Goal: Task Accomplishment & Management: Complete application form

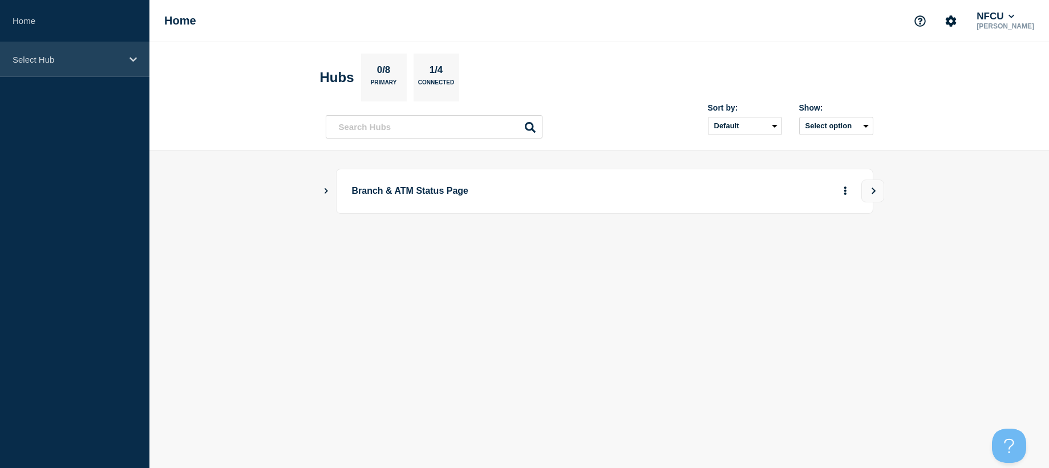
click at [62, 61] on p "Select Hub" at bounding box center [68, 60] width 110 height 10
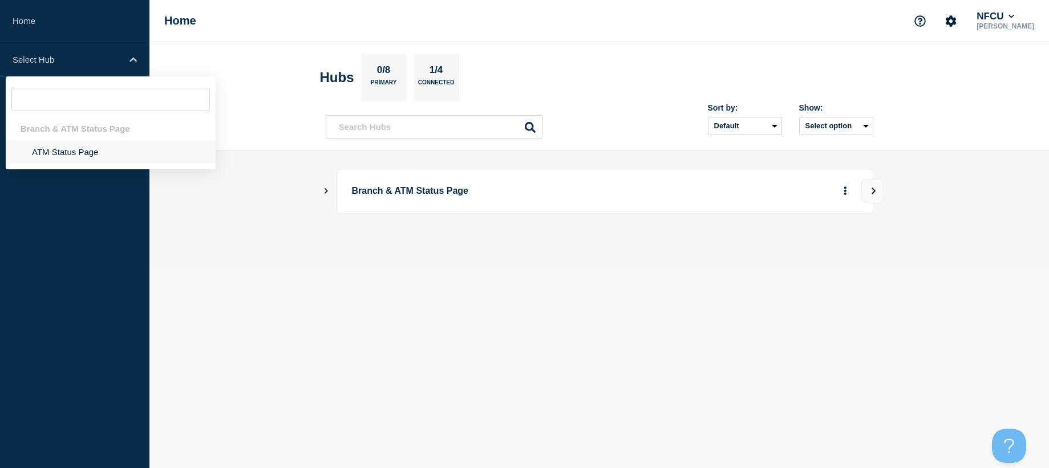
click at [91, 161] on li "ATM Status Page" at bounding box center [111, 151] width 210 height 23
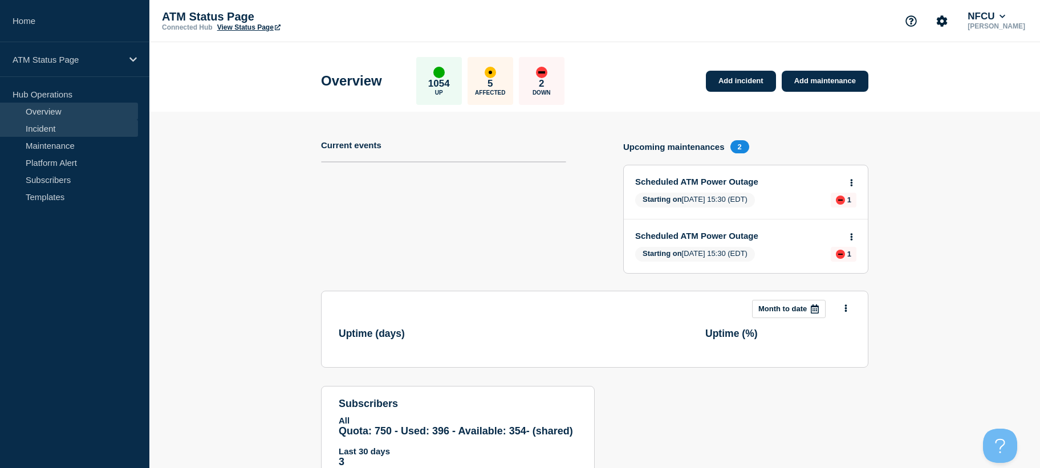
click at [81, 135] on link "Incident" at bounding box center [69, 128] width 138 height 17
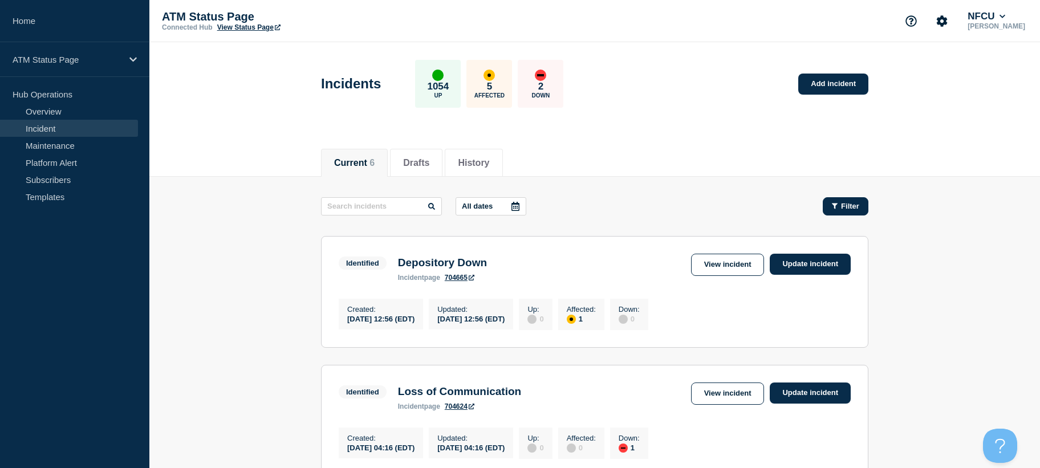
click at [852, 203] on span "Filter" at bounding box center [850, 206] width 18 height 9
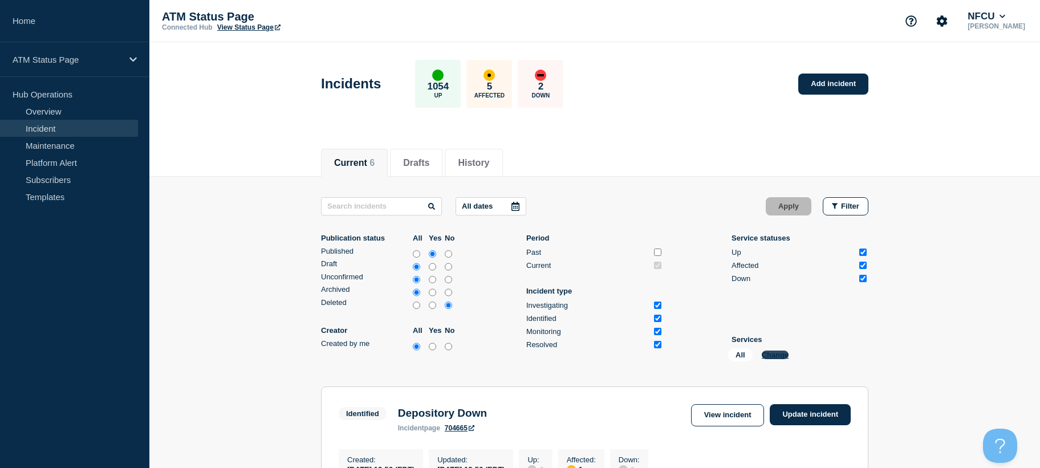
click at [779, 356] on button "Change" at bounding box center [775, 355] width 27 height 9
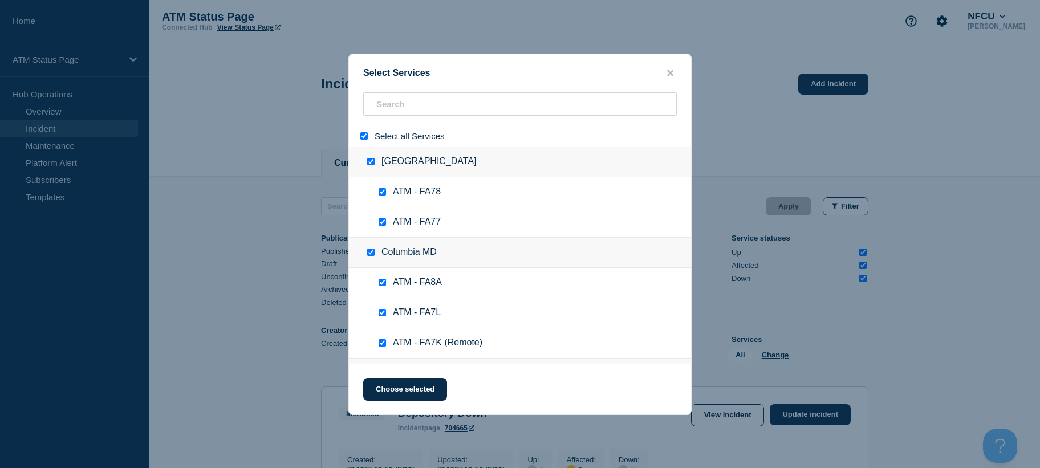
click at [359, 139] on div at bounding box center [366, 136] width 17 height 11
click at [363, 140] on input "select all" at bounding box center [363, 135] width 7 height 7
checkbox input "false"
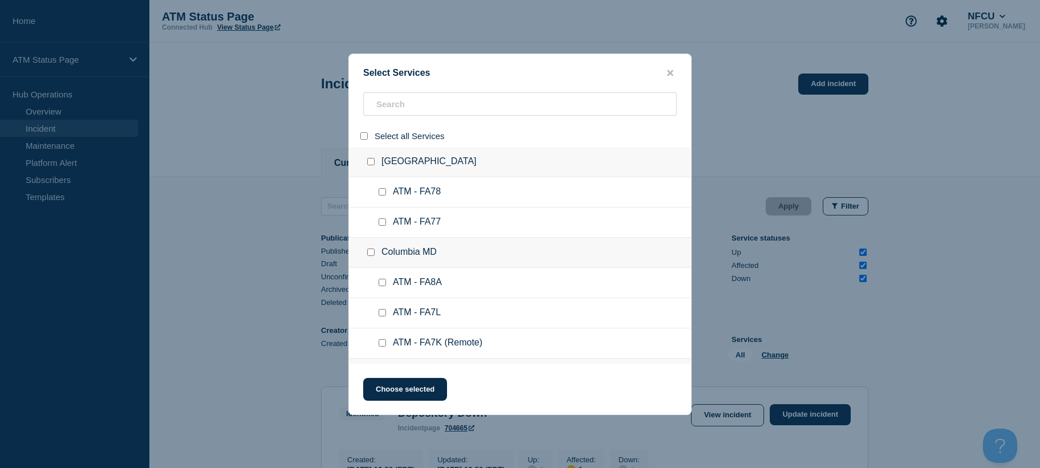
checkbox input "false"
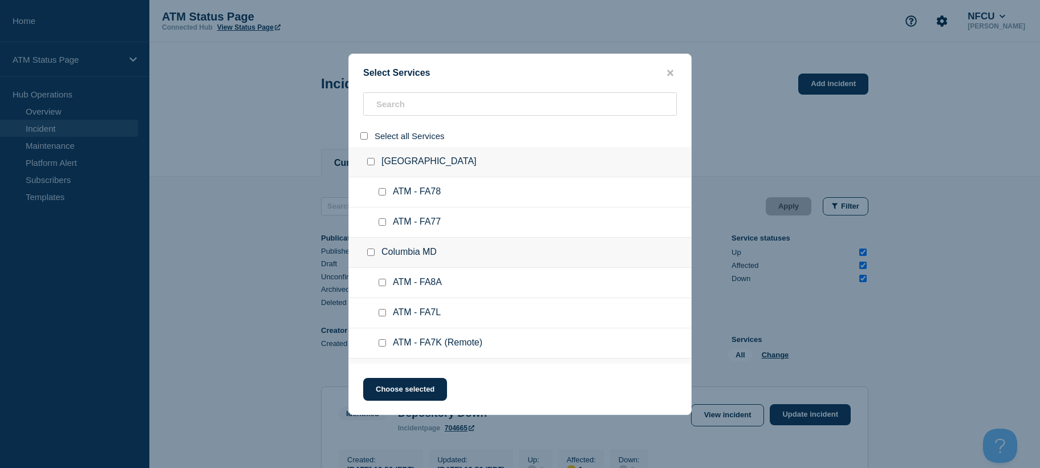
checkbox input "false"
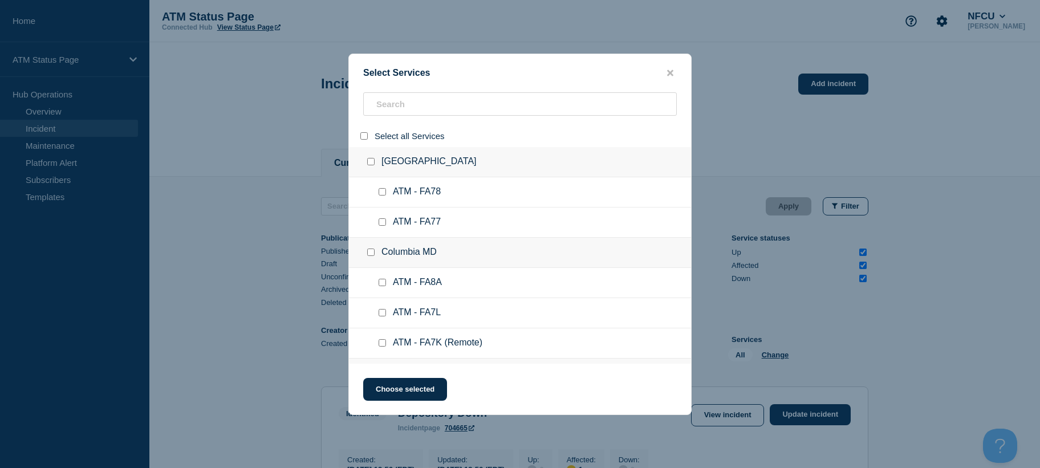
checkbox input "false"
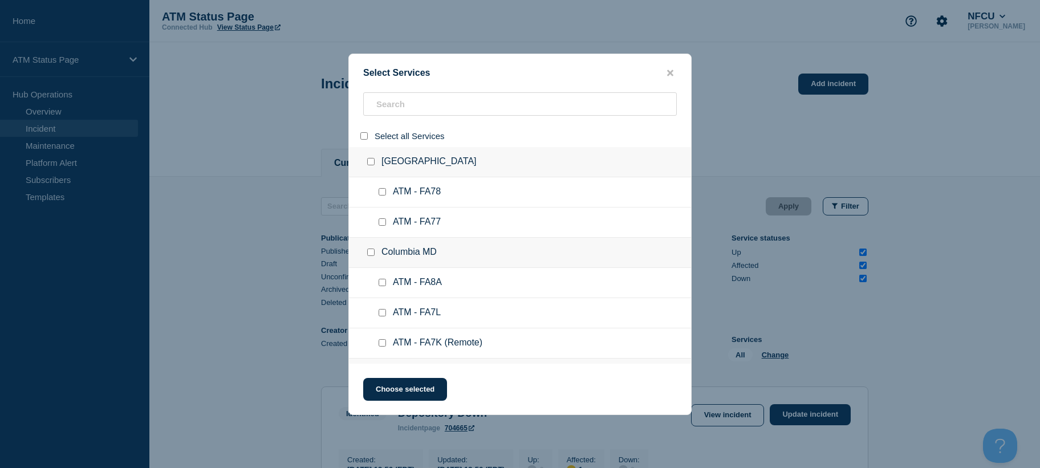
checkbox input "false"
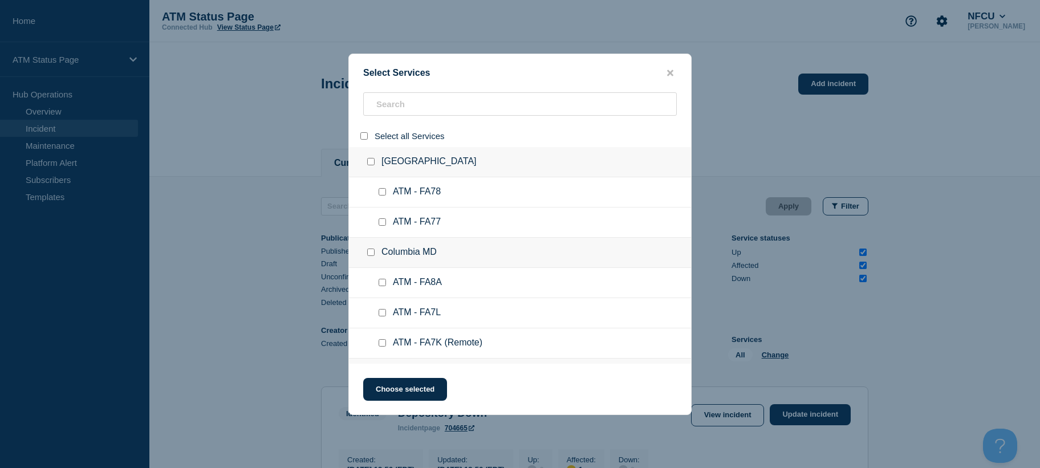
checkbox input "false"
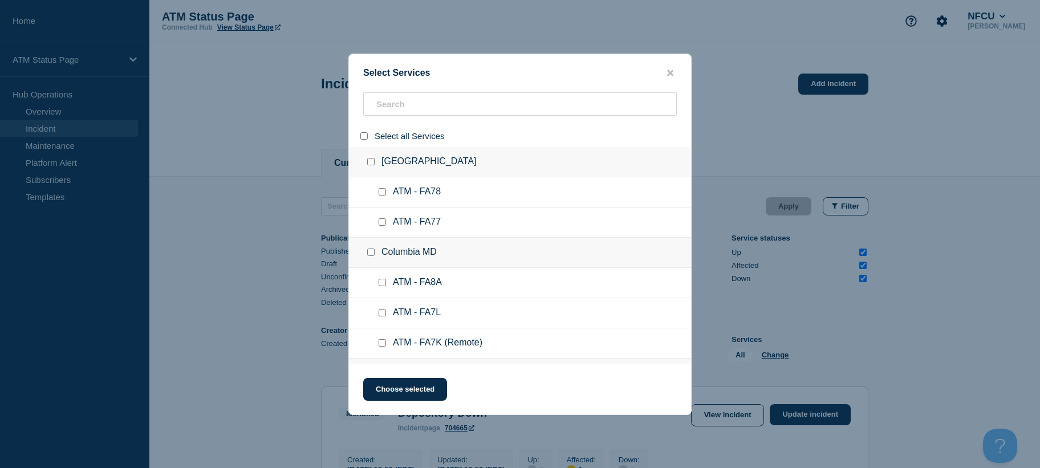
checkbox input "false"
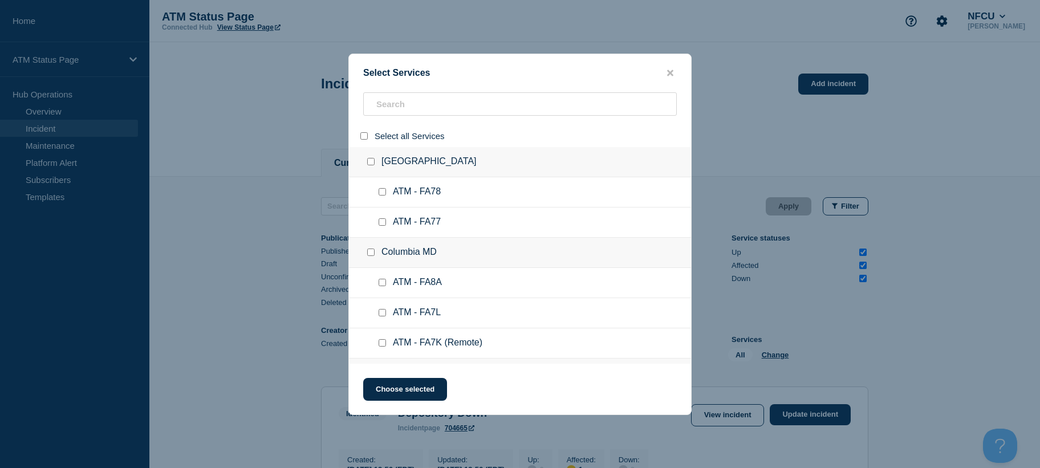
checkbox input "false"
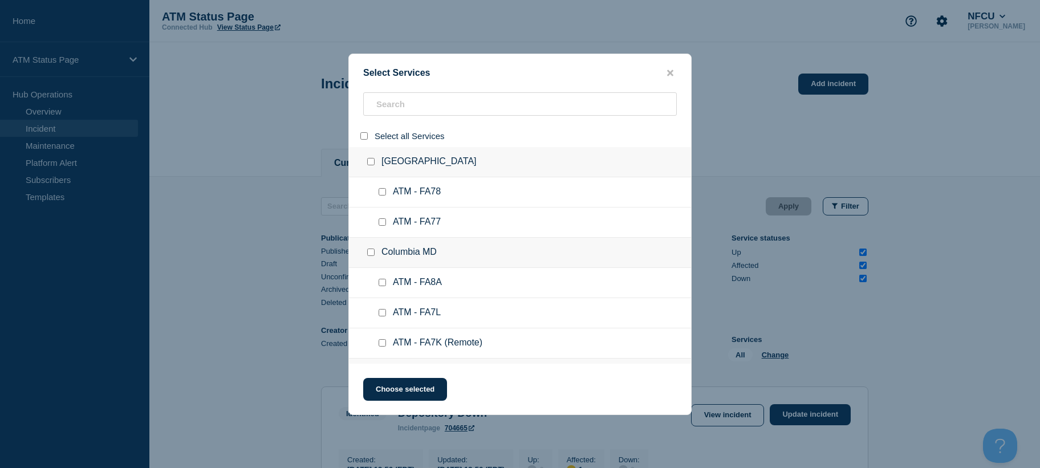
checkbox input "false"
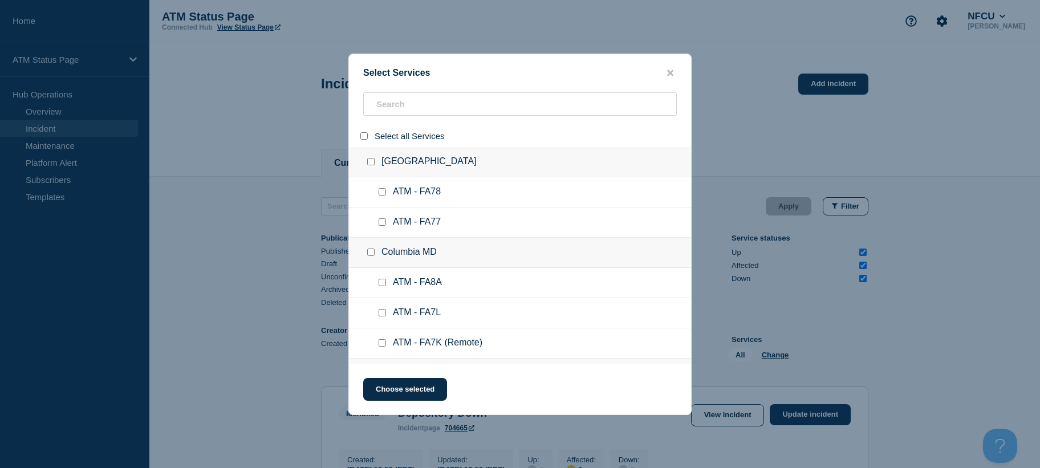
checkbox input "false"
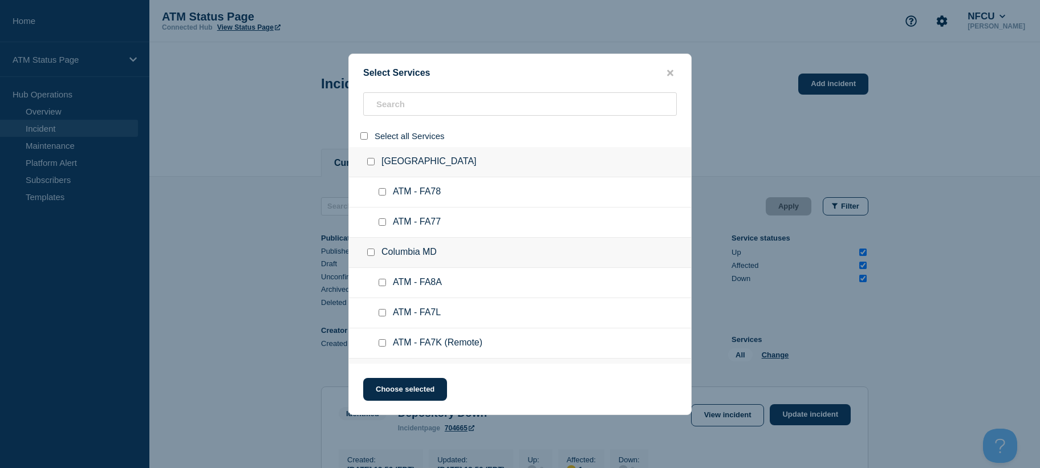
checkbox input "false"
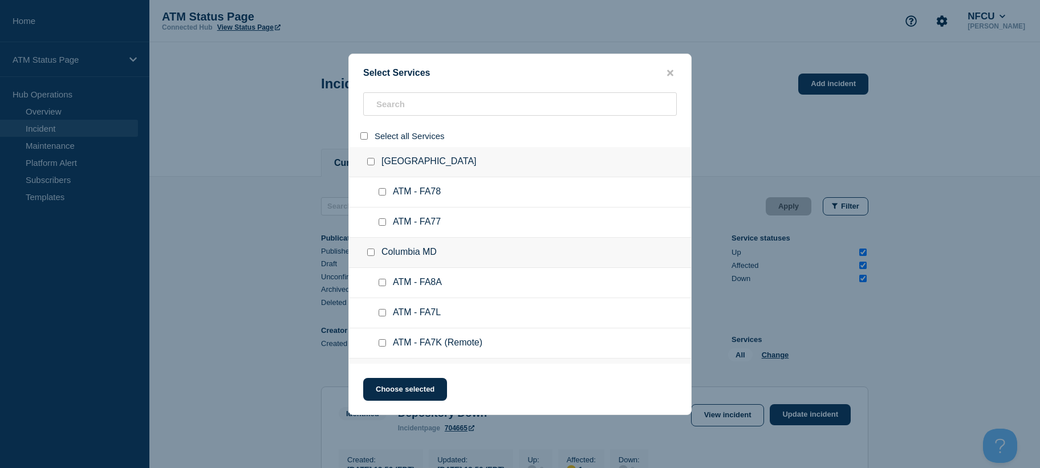
checkbox input "false"
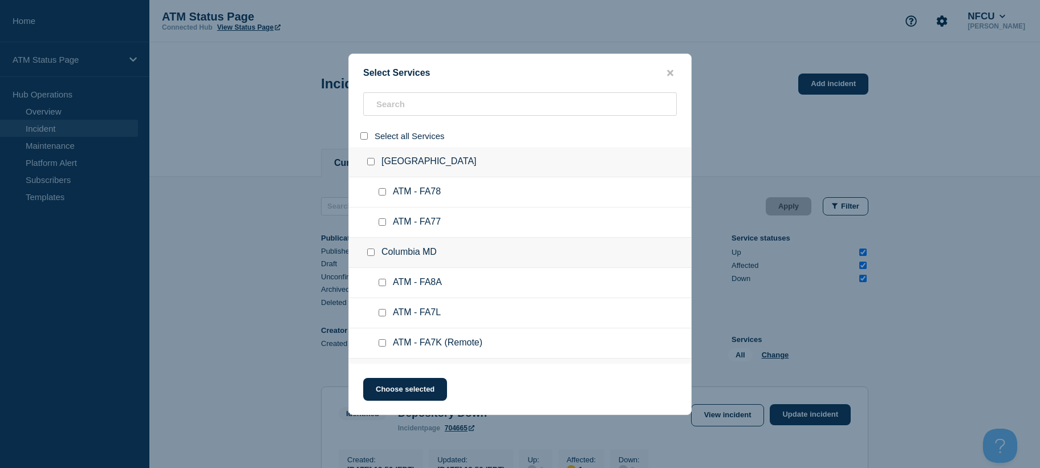
checkbox input "false"
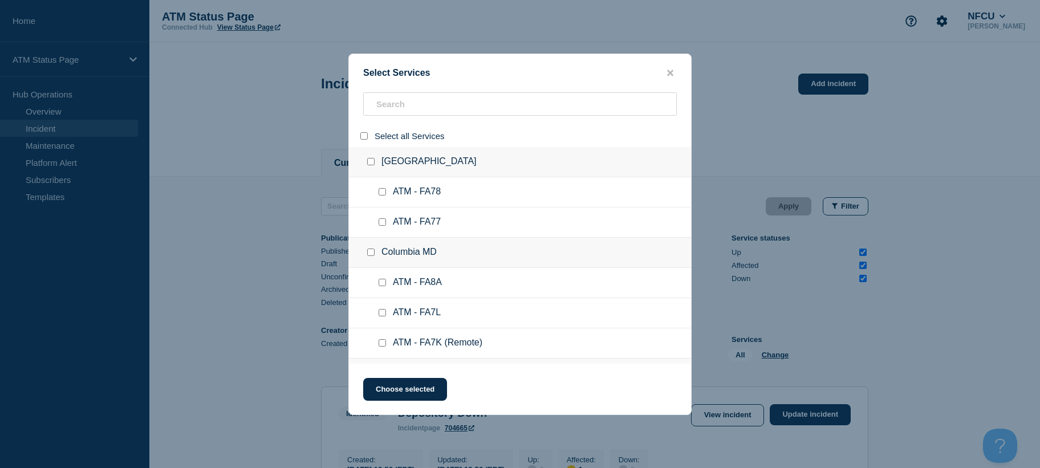
checkbox input "false"
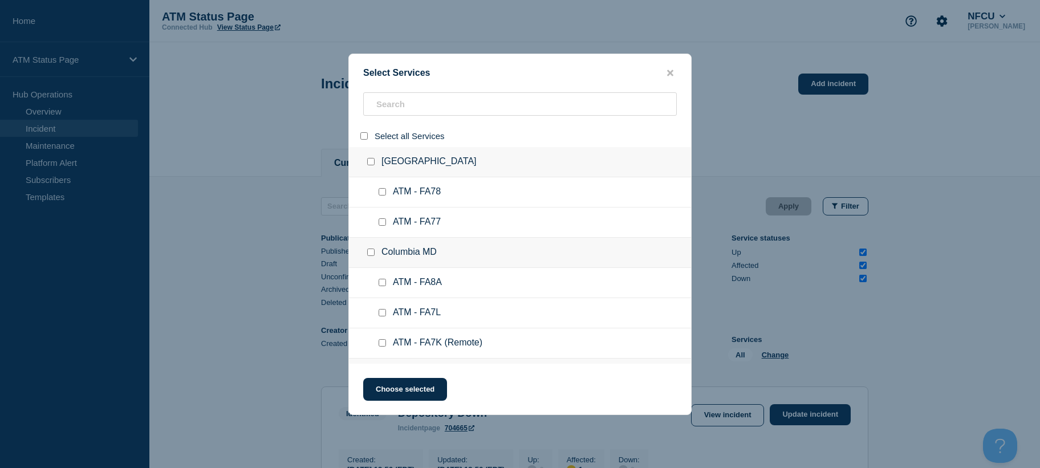
checkbox input "false"
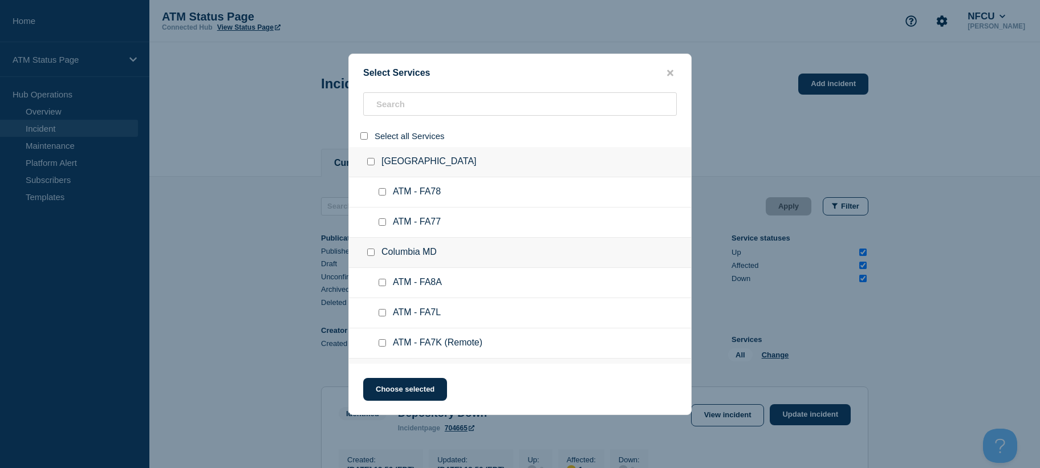
checkbox input "false"
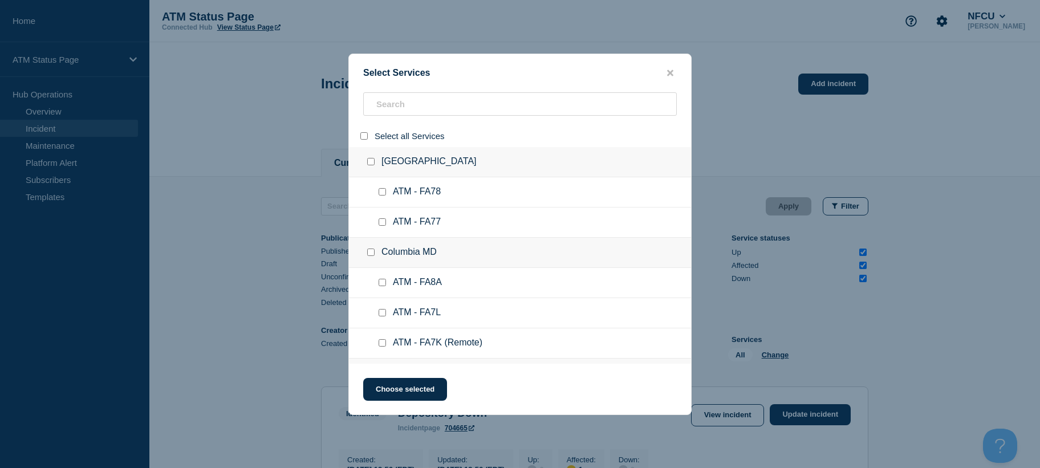
checkbox input "false"
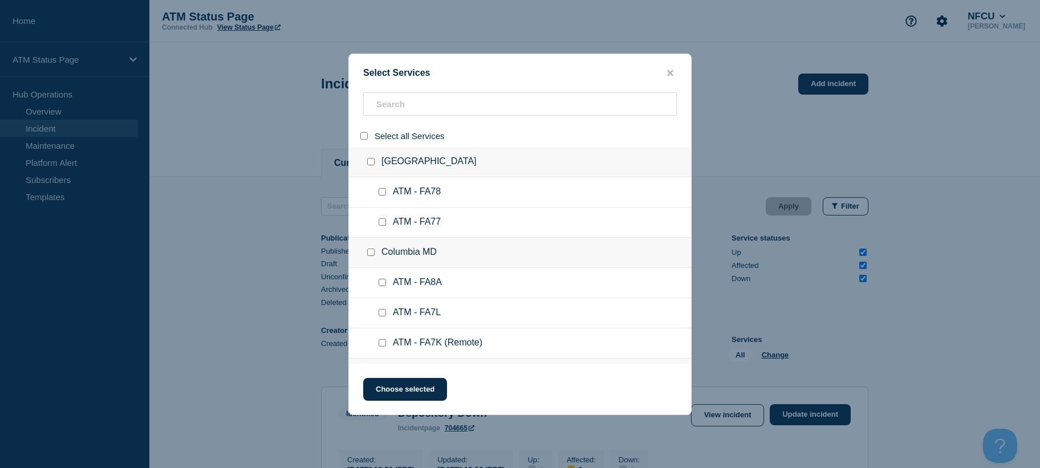
checkbox input "false"
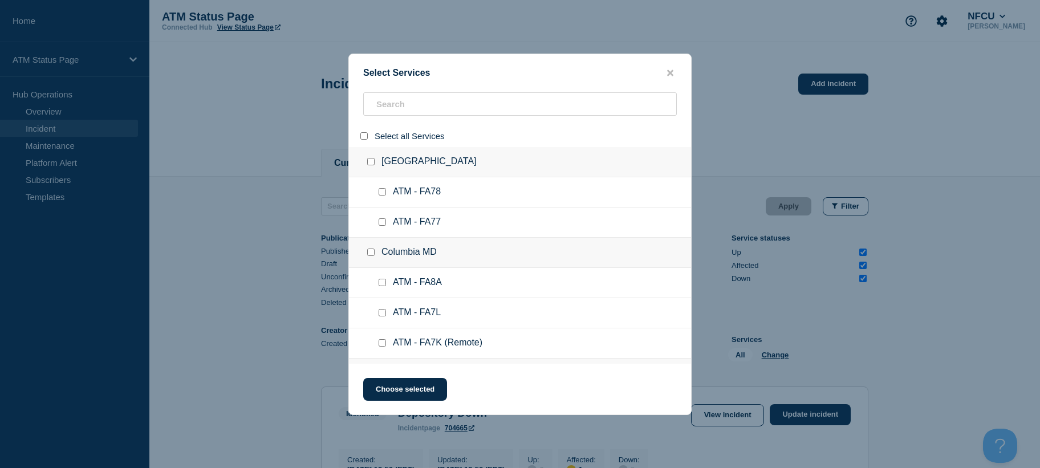
checkbox input "false"
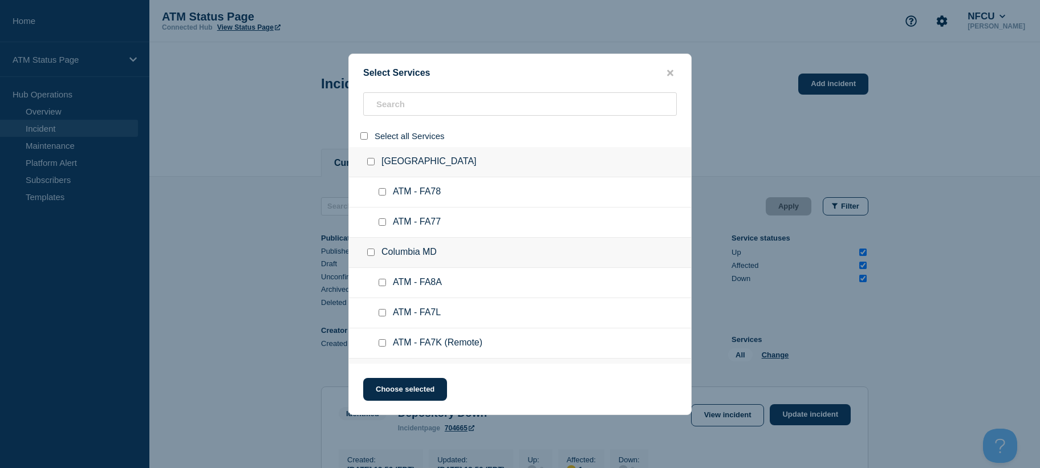
checkbox input "false"
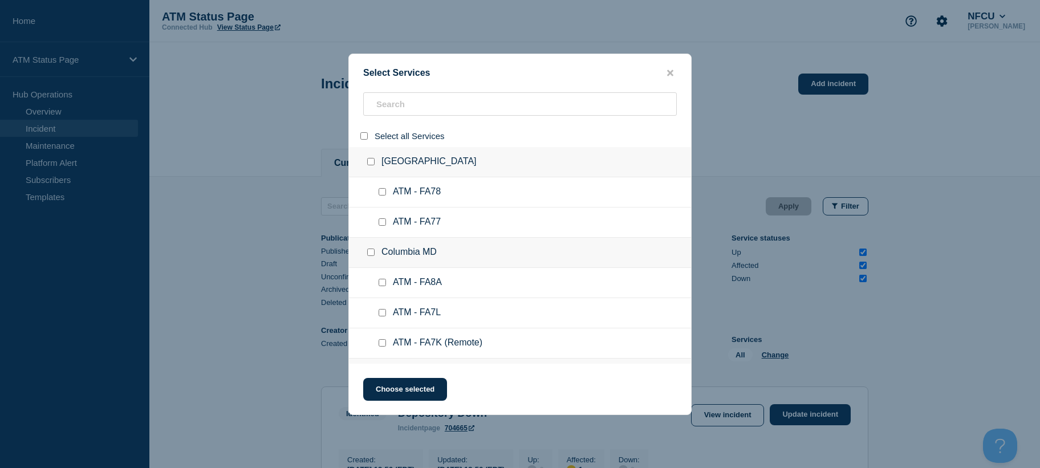
checkbox input "false"
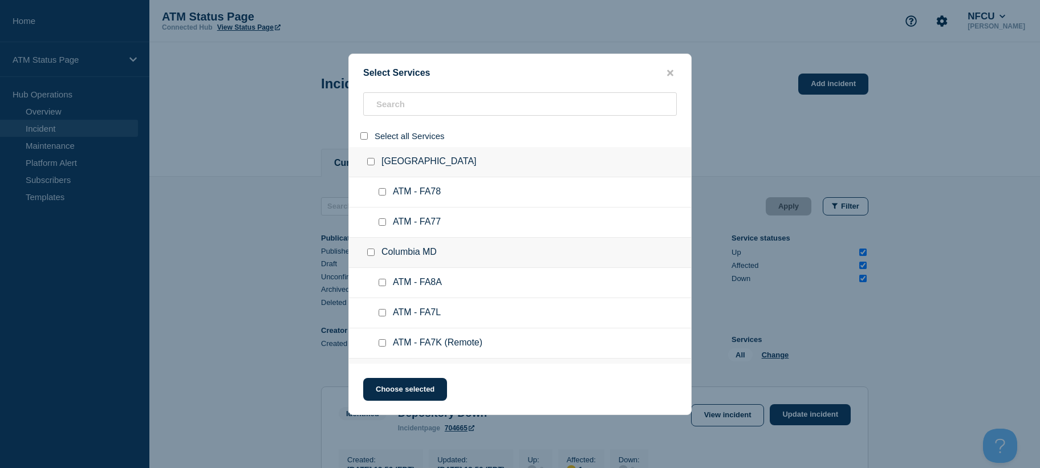
checkbox input "false"
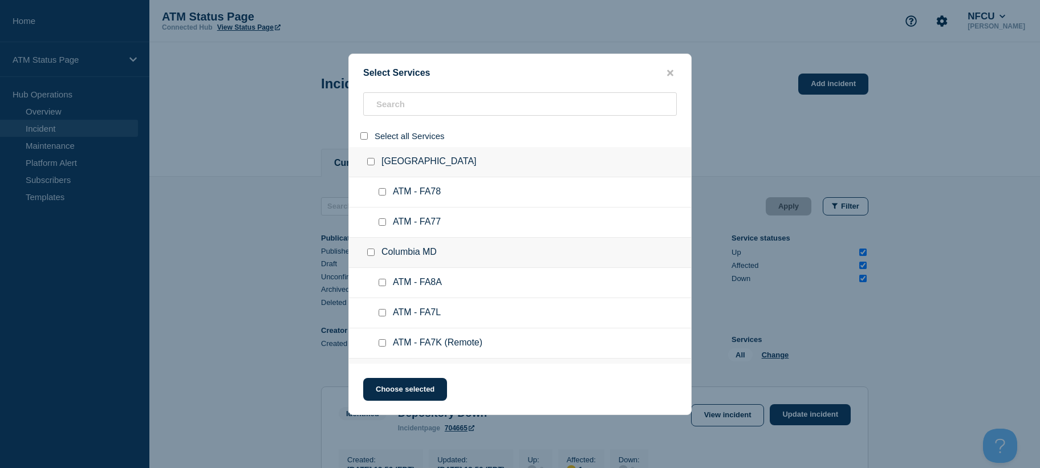
checkbox input "false"
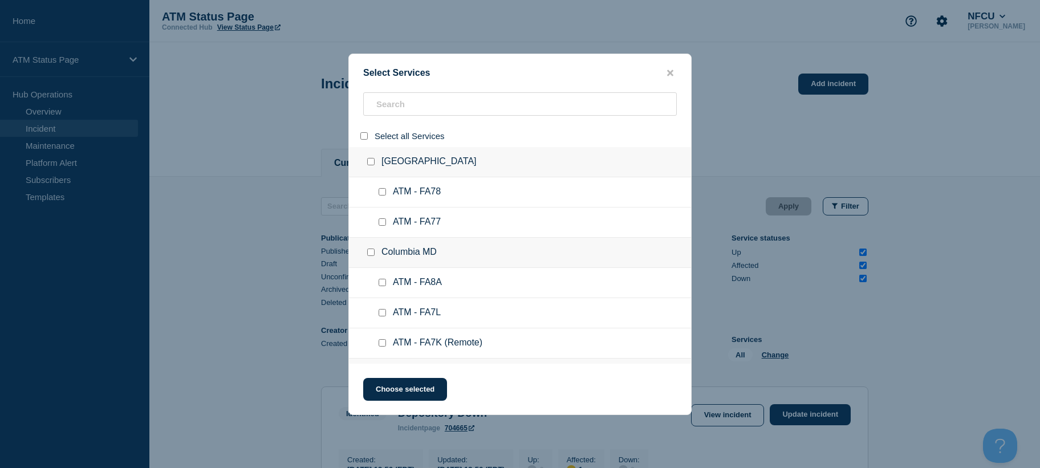
checkbox input "false"
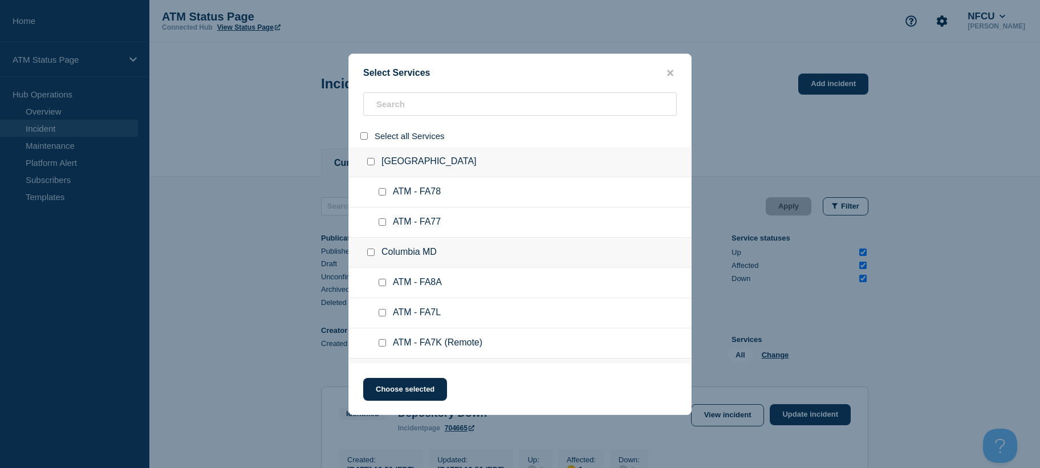
checkbox input "false"
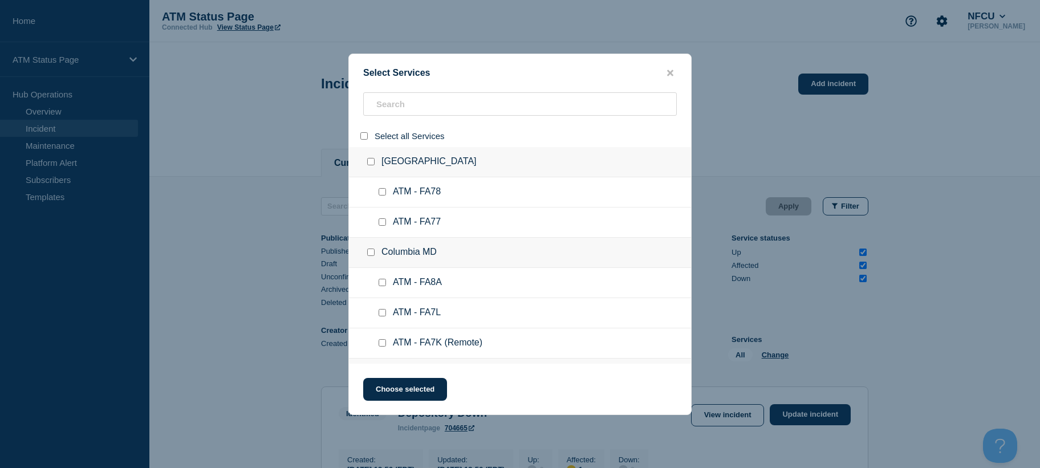
checkbox input "false"
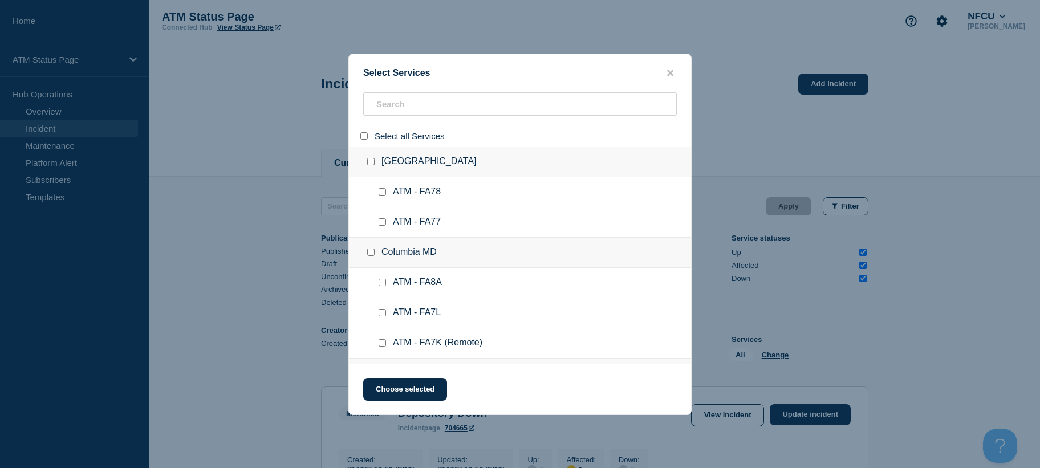
checkbox input "false"
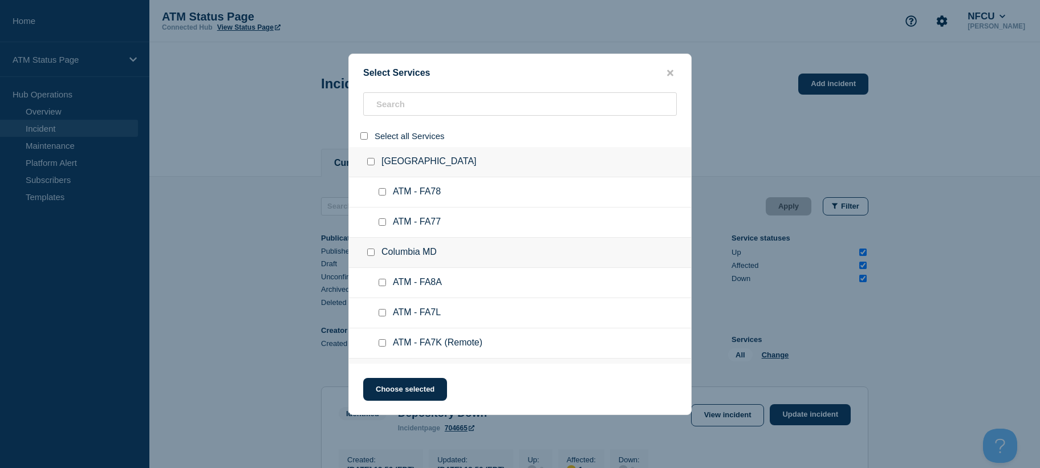
checkbox input "false"
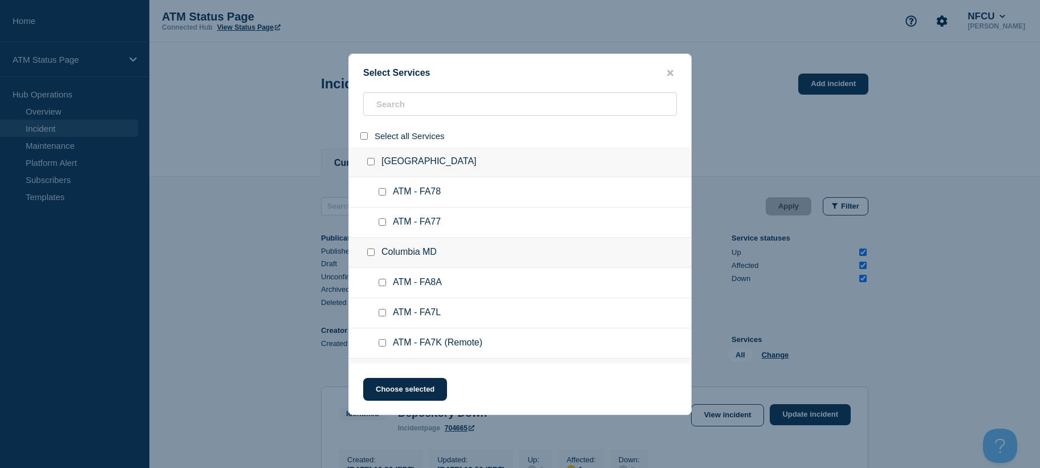
checkbox input "false"
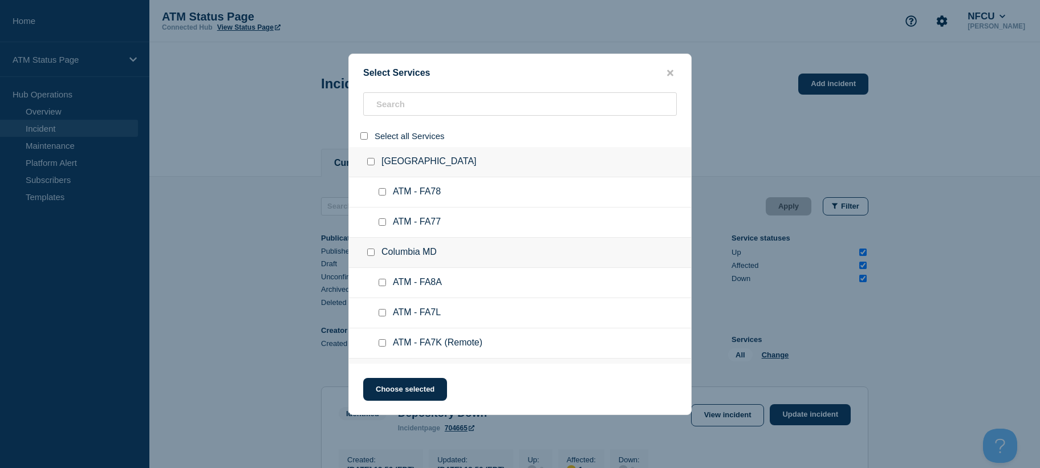
checkbox input "false"
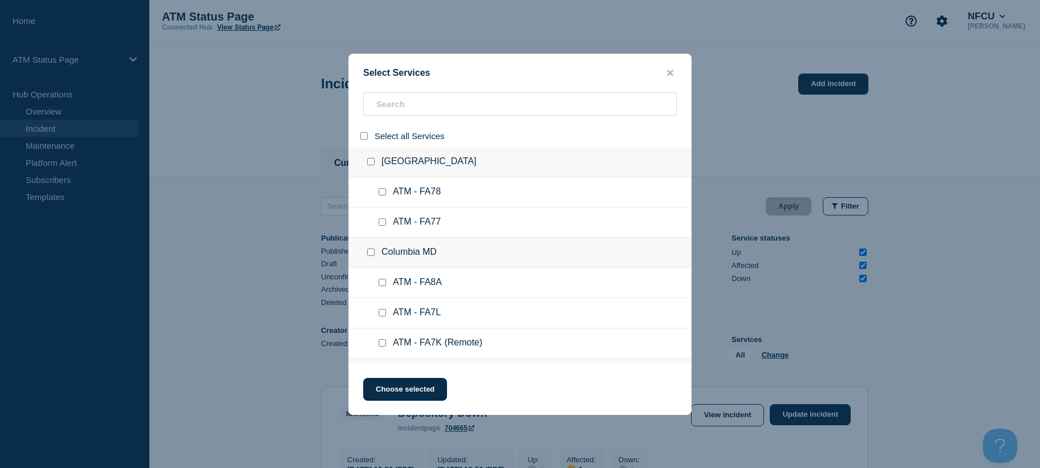
checkbox input "false"
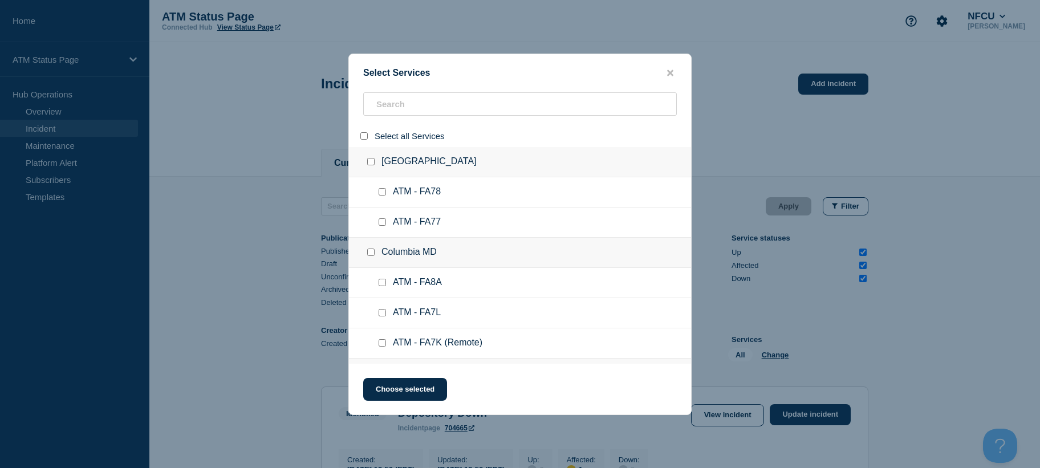
checkbox input "false"
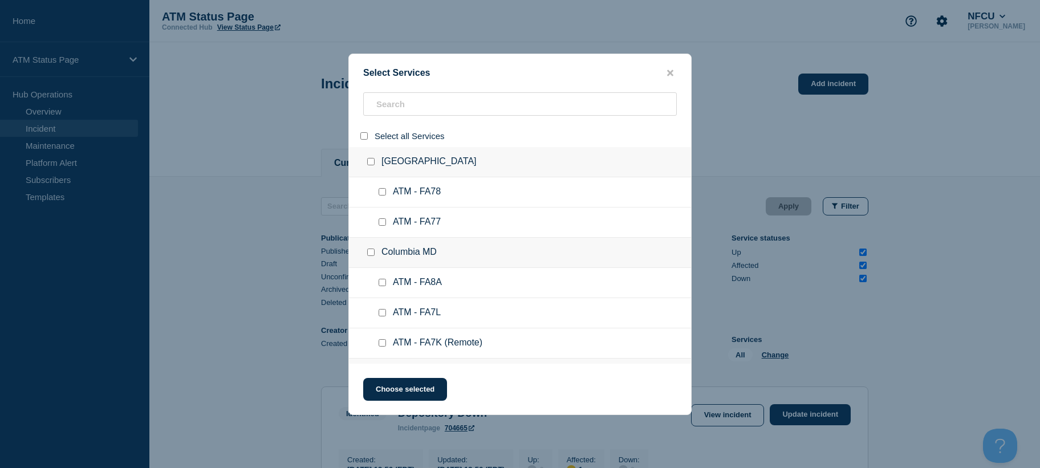
checkbox input "false"
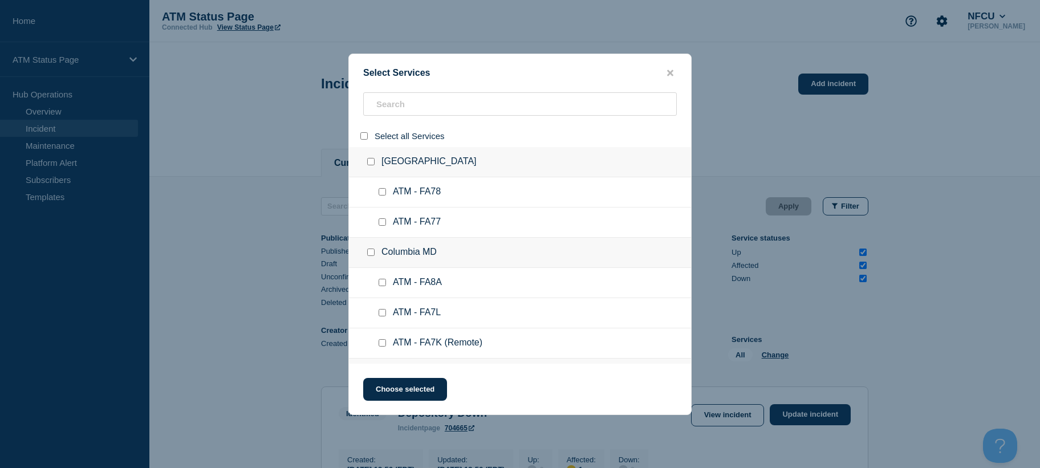
checkbox input "false"
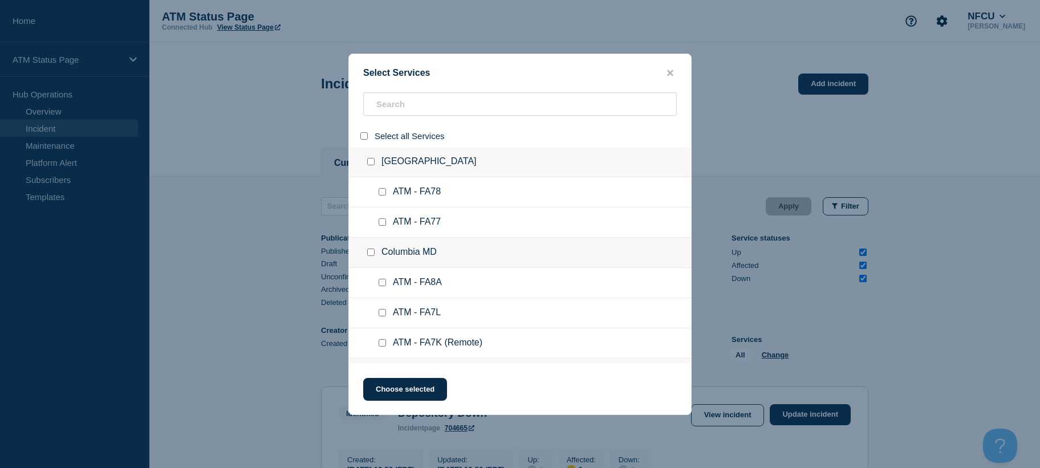
checkbox input "false"
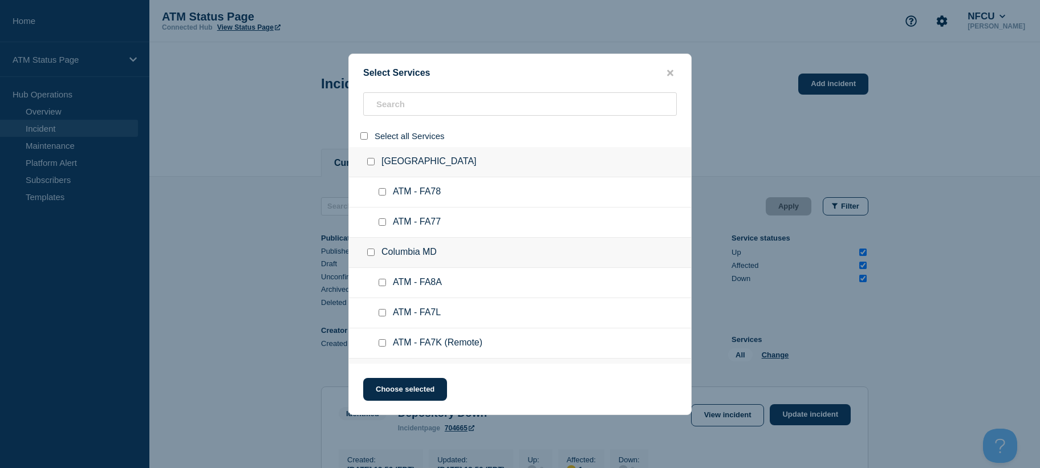
checkbox input "false"
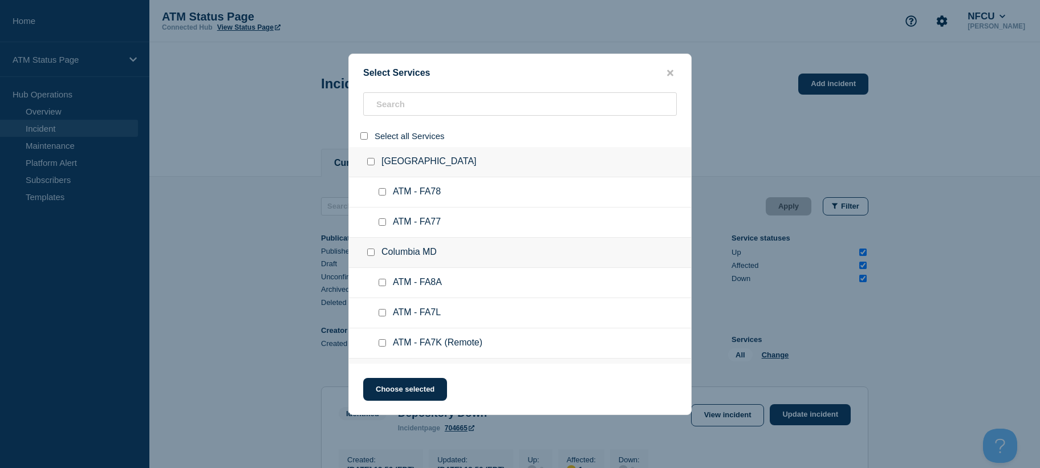
checkbox input "false"
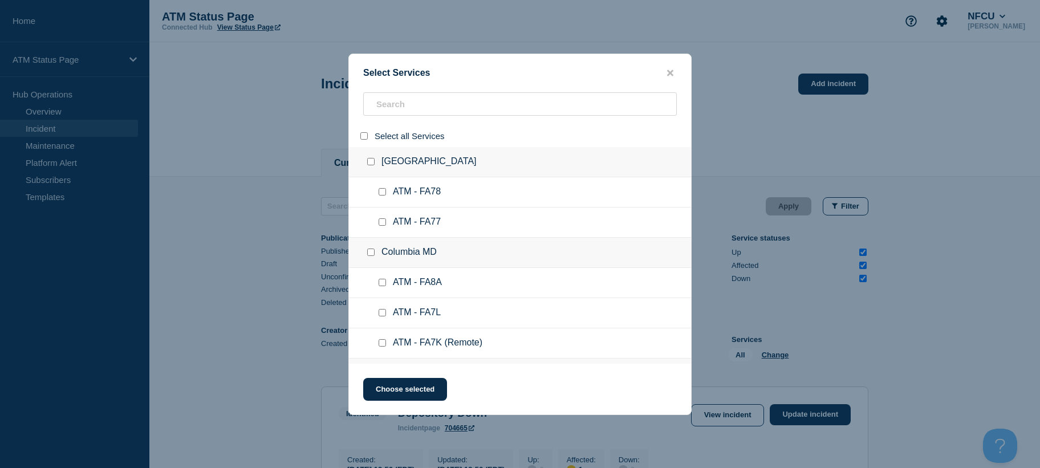
checkbox input "false"
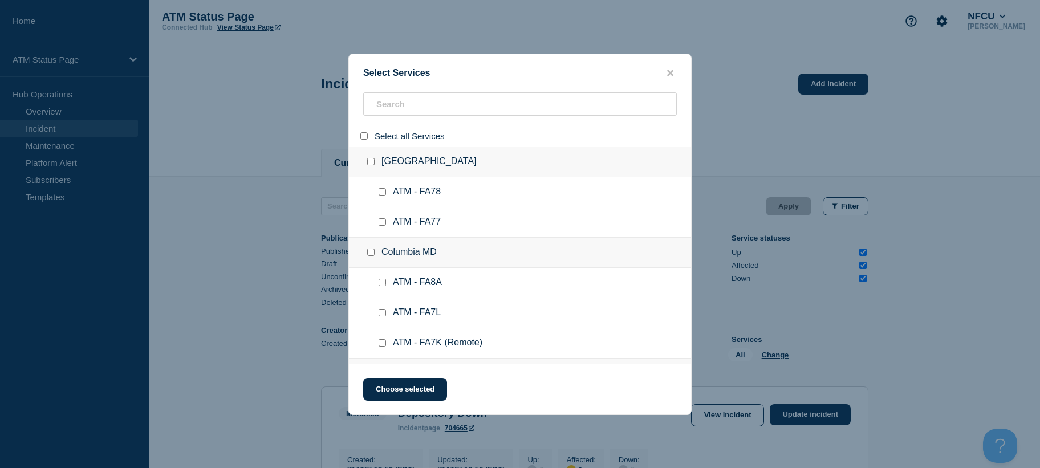
checkbox input "false"
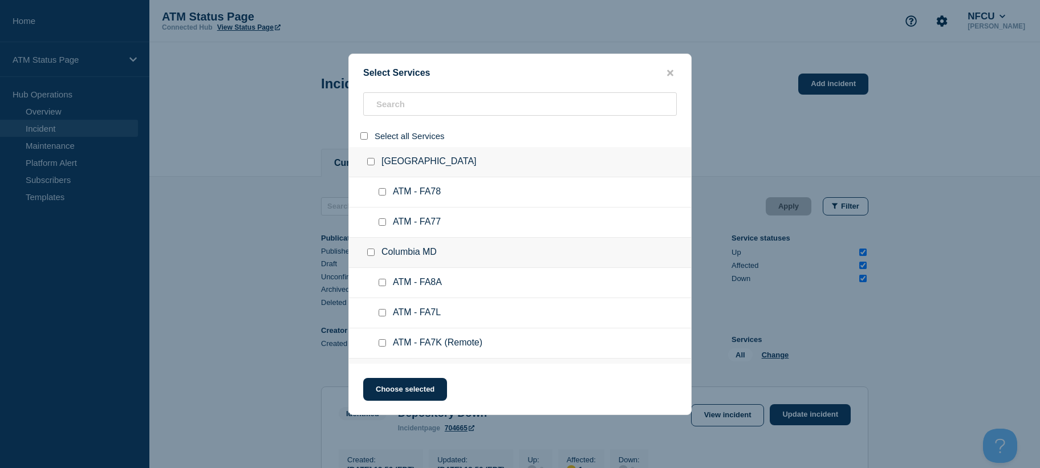
checkbox input "false"
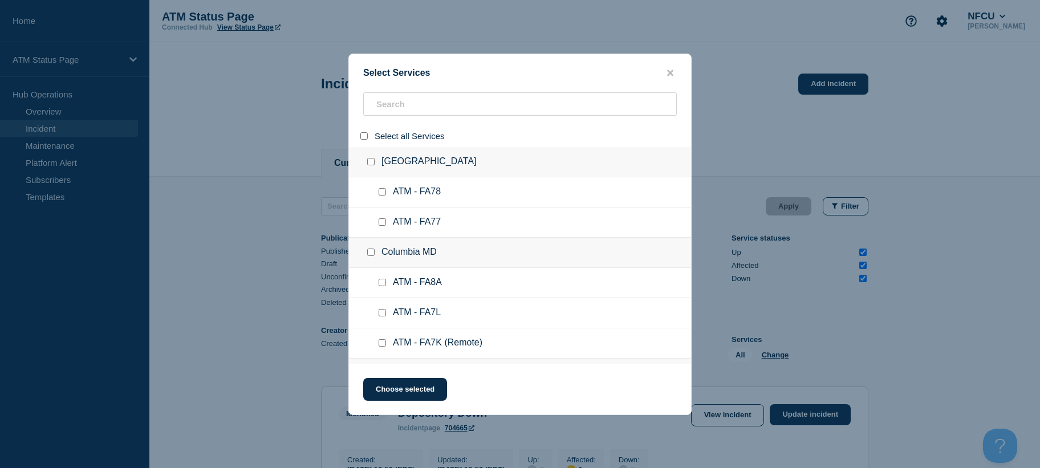
checkbox input "false"
click at [384, 114] on input "search" at bounding box center [520, 103] width 314 height 23
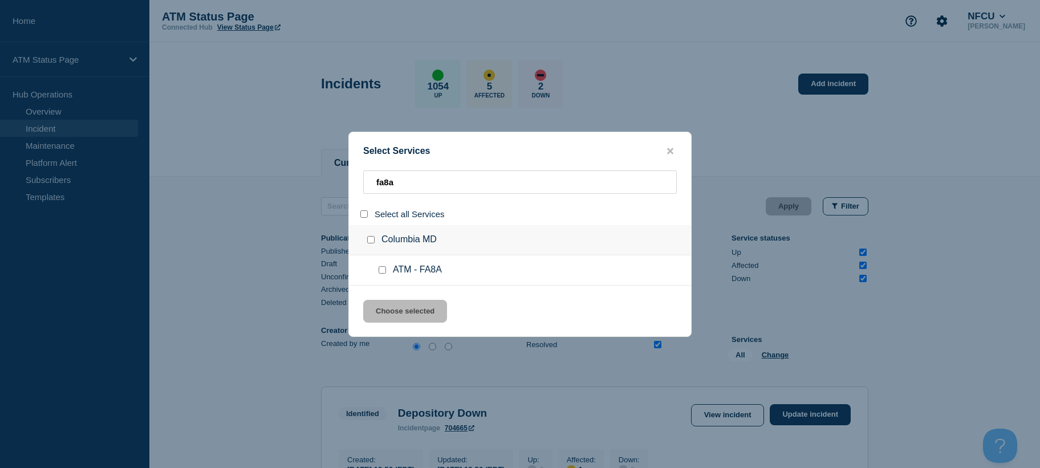
click at [366, 216] on input "select all" at bounding box center [363, 213] width 7 height 7
click at [404, 323] on button "Choose selected" at bounding box center [405, 311] width 84 height 23
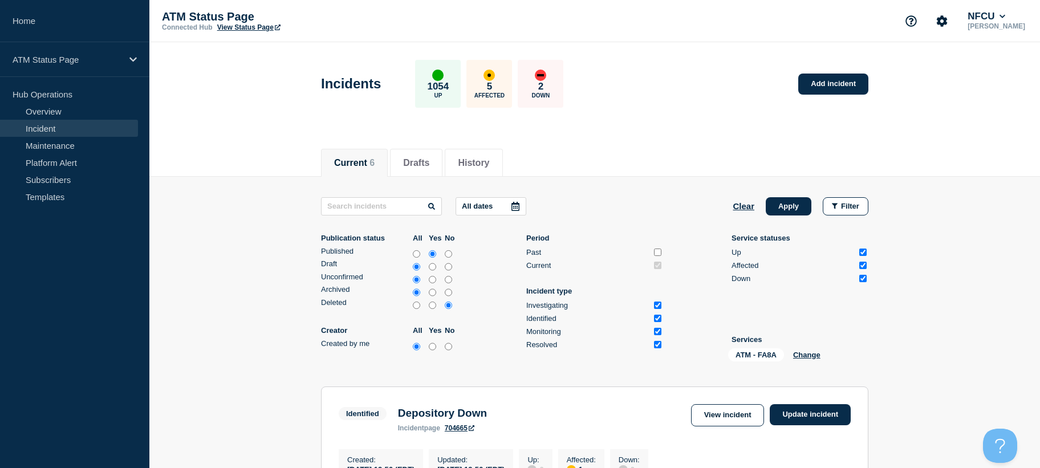
click at [791, 206] on button "Apply" at bounding box center [789, 206] width 46 height 18
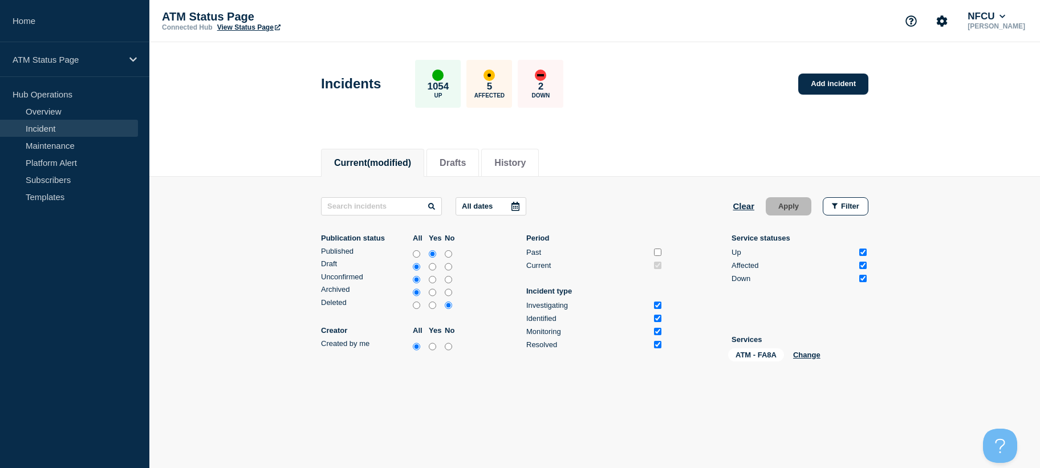
scroll to position [31, 0]
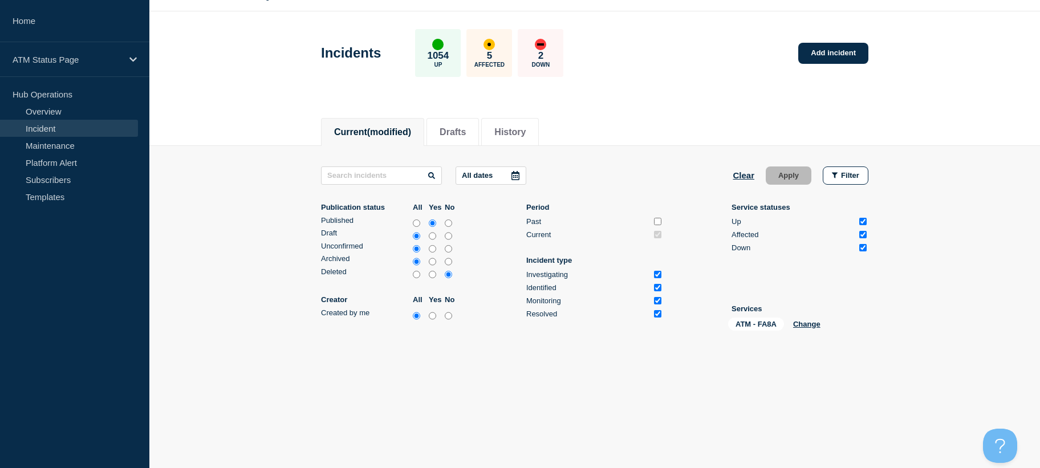
drag, startPoint x: 981, startPoint y: 287, endPoint x: 976, endPoint y: 399, distance: 112.5
click at [835, 56] on link "Add incident" at bounding box center [833, 53] width 70 height 21
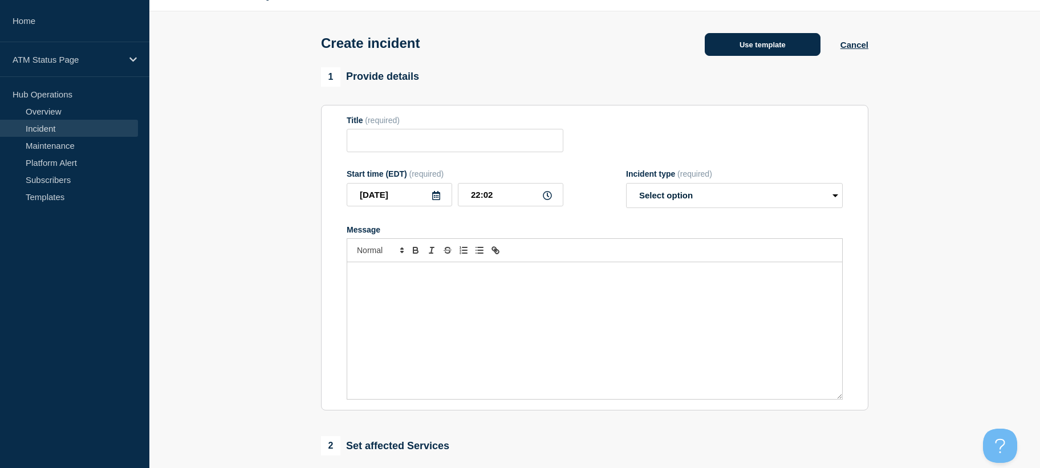
click at [752, 42] on button "Use template" at bounding box center [763, 44] width 116 height 23
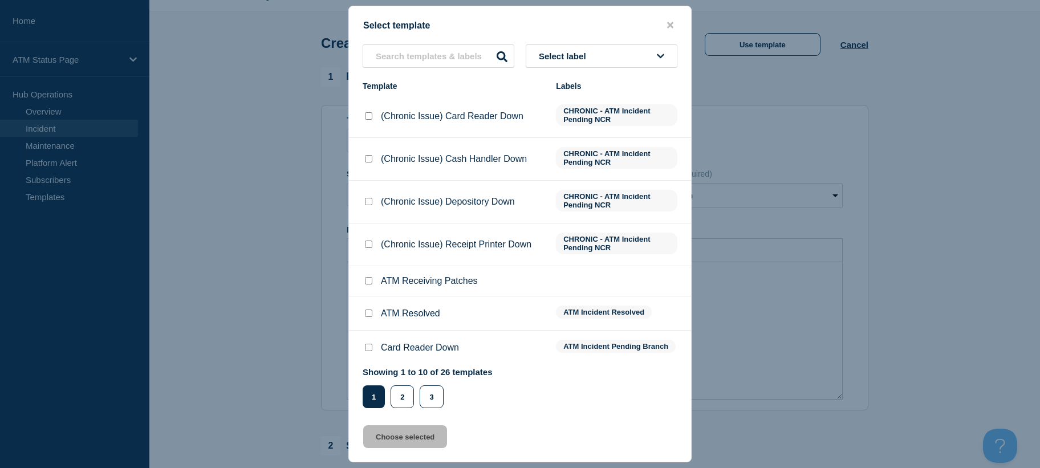
click at [643, 39] on div "Select template Select label Template Labels (Chronic Issue) Card Reader Down C…" at bounding box center [519, 234] width 343 height 457
click at [636, 63] on button "Select label" at bounding box center [602, 55] width 152 height 23
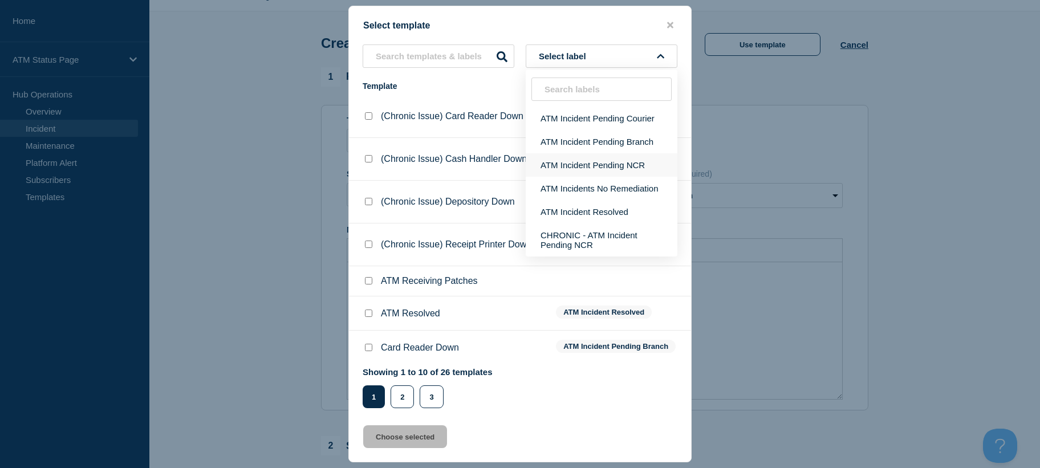
click at [639, 168] on button "ATM Incident Pending NCR" at bounding box center [602, 164] width 152 height 23
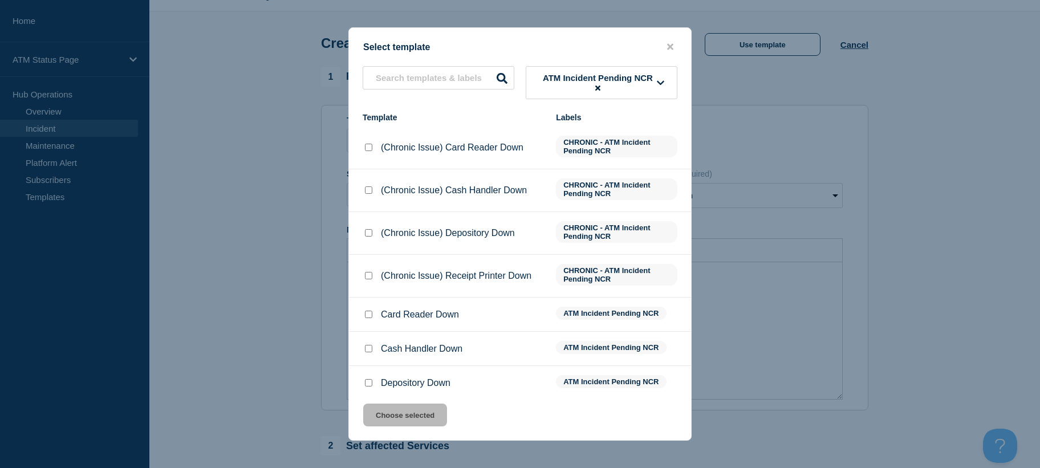
click at [366, 347] on input "Cash Handler Down checkbox" at bounding box center [368, 348] width 7 height 7
click at [388, 410] on button "Choose selected" at bounding box center [405, 415] width 84 height 23
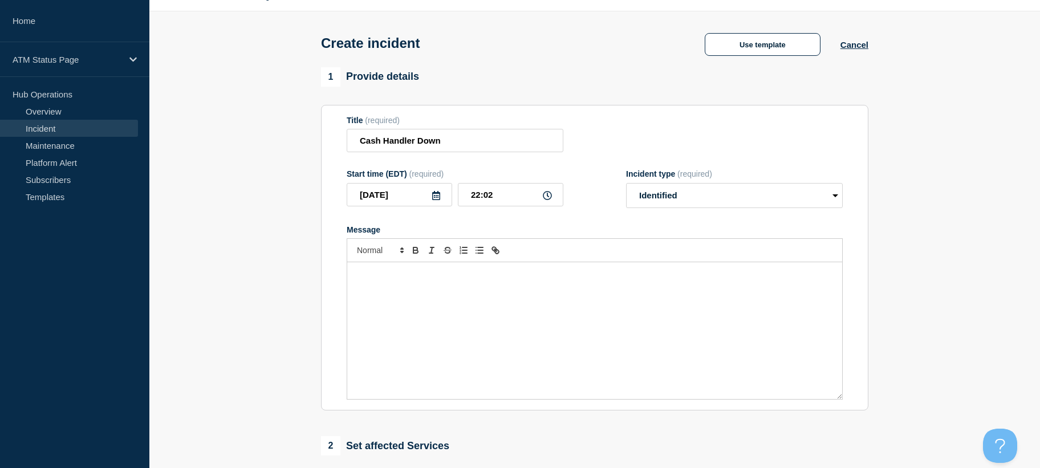
scroll to position [331, 0]
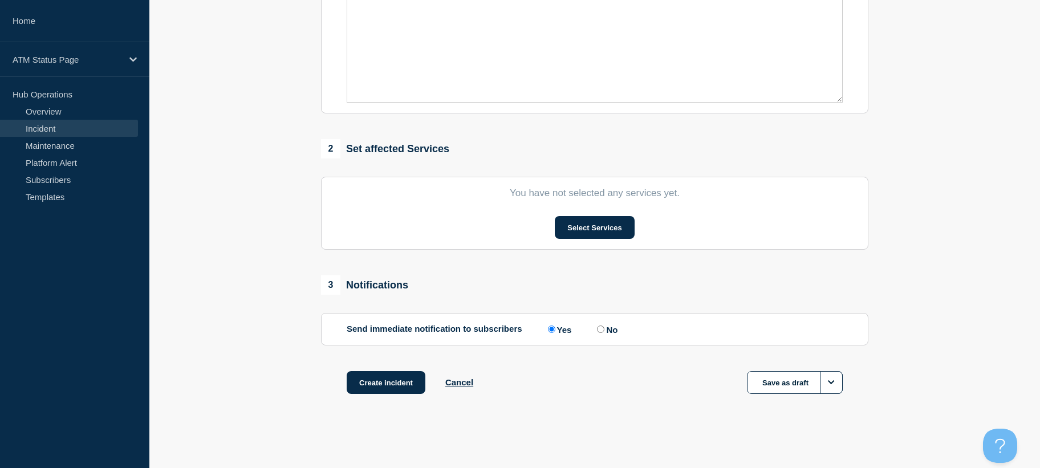
drag, startPoint x: 263, startPoint y: 255, endPoint x: 480, endPoint y: 287, distance: 219.1
click at [587, 233] on button "Select Services" at bounding box center [594, 227] width 79 height 23
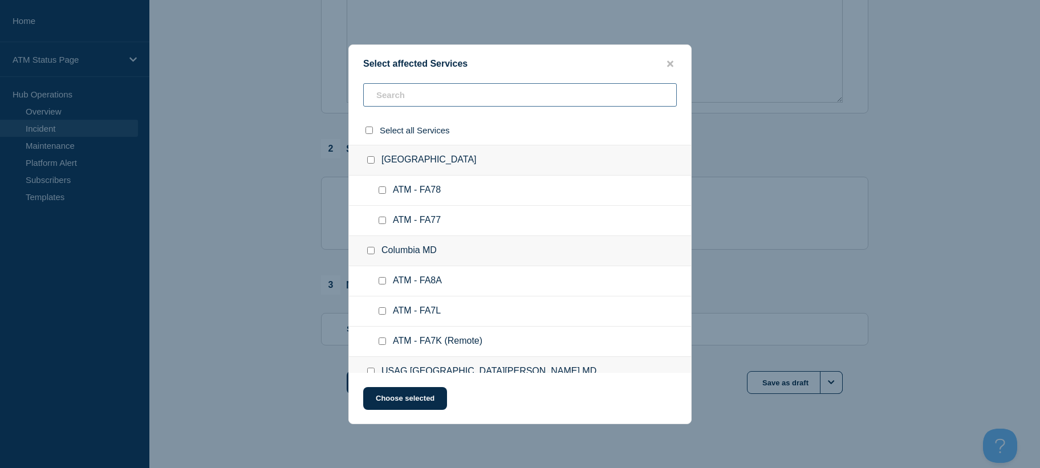
click at [494, 84] on input "text" at bounding box center [520, 94] width 314 height 23
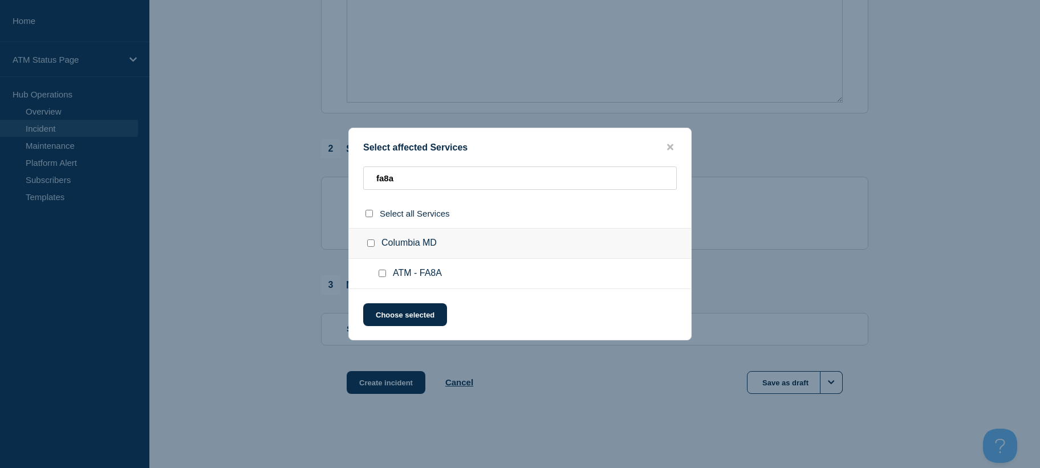
click at [383, 277] on input "ATM - FA8A checkbox" at bounding box center [382, 273] width 7 height 7
click at [384, 316] on button "Choose selected" at bounding box center [405, 314] width 84 height 23
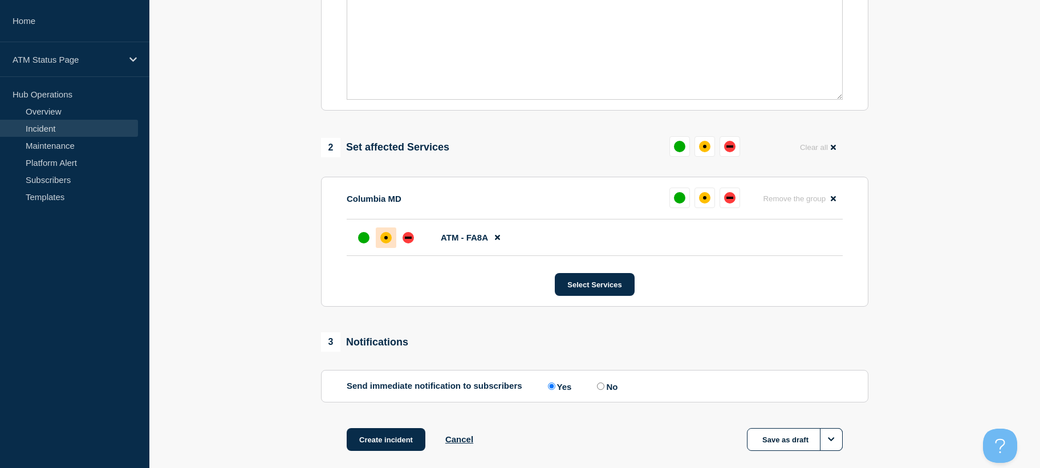
click at [388, 241] on div "affected" at bounding box center [385, 237] width 11 height 11
click at [391, 435] on button "Create incident" at bounding box center [386, 439] width 79 height 23
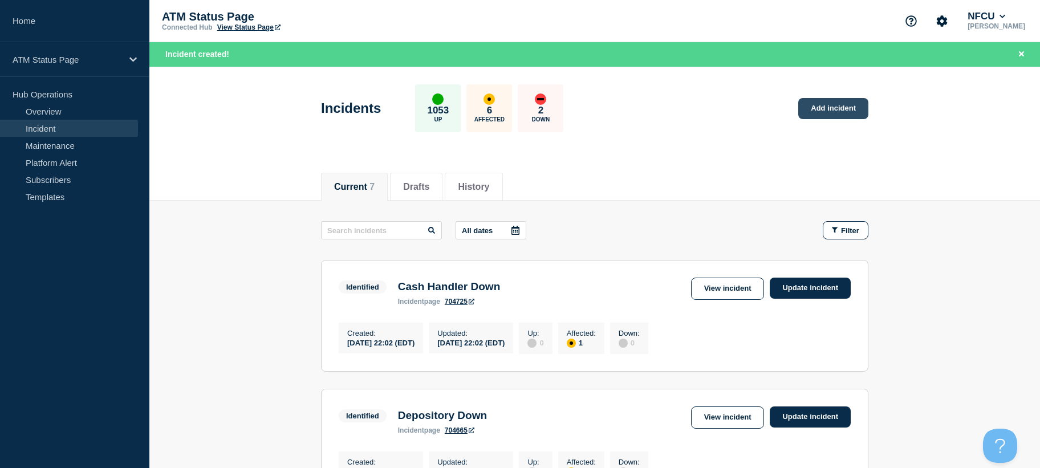
click at [834, 110] on link "Add incident" at bounding box center [833, 108] width 70 height 21
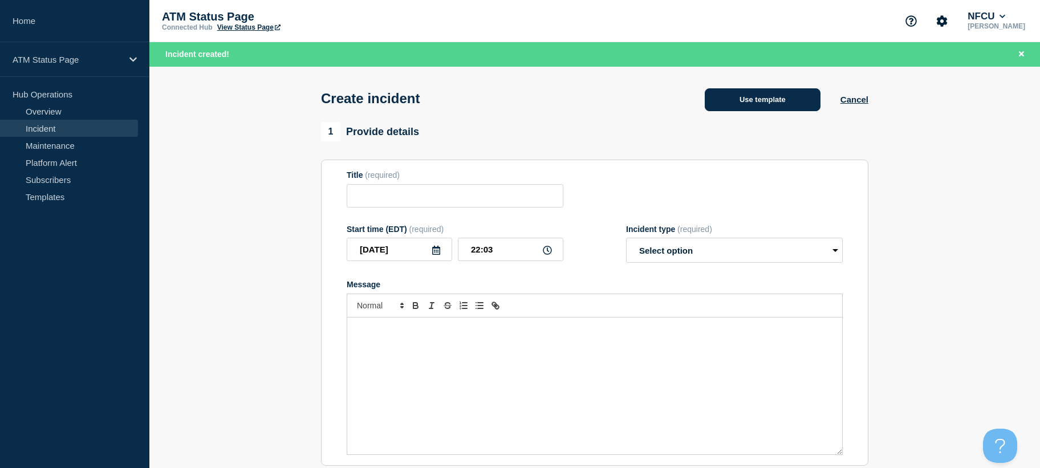
click at [785, 98] on button "Use template" at bounding box center [763, 99] width 116 height 23
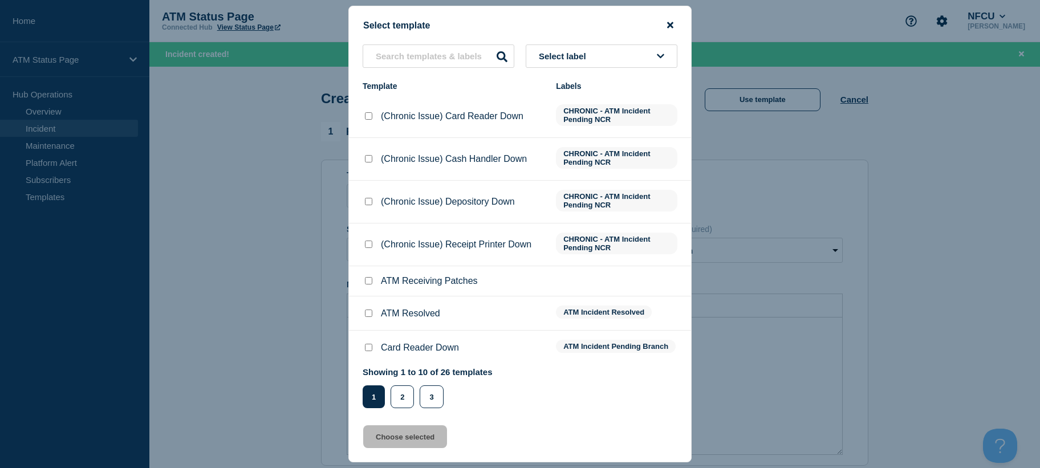
click at [672, 21] on icon "close button" at bounding box center [670, 25] width 6 height 9
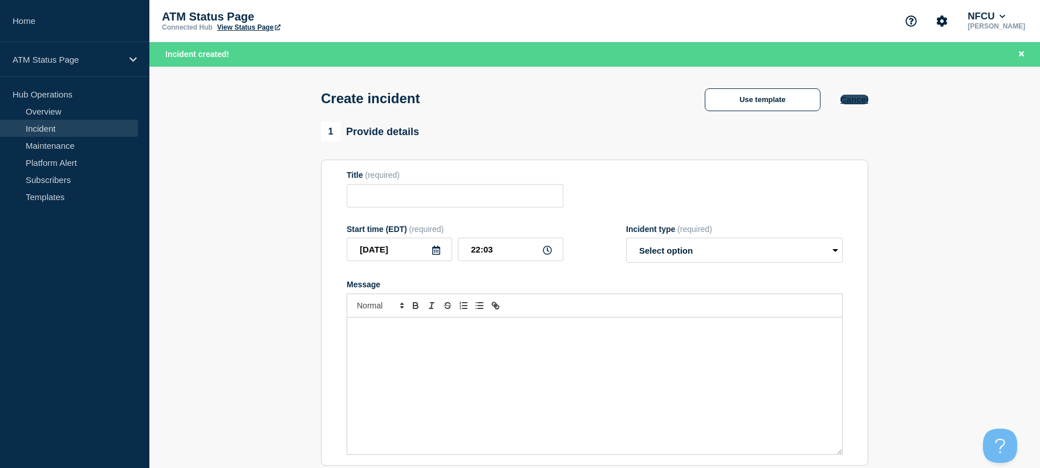
click at [855, 97] on button "Cancel" at bounding box center [855, 100] width 28 height 10
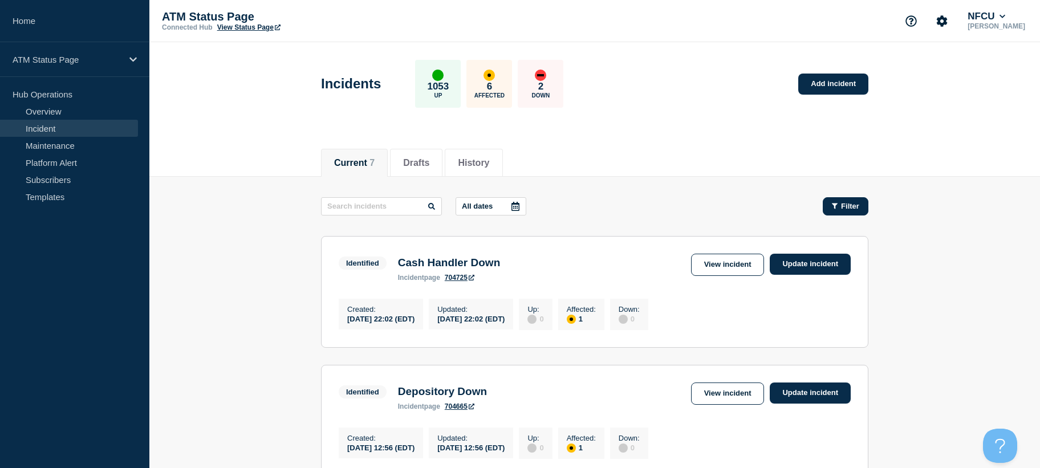
click at [849, 212] on button "Filter" at bounding box center [846, 206] width 46 height 18
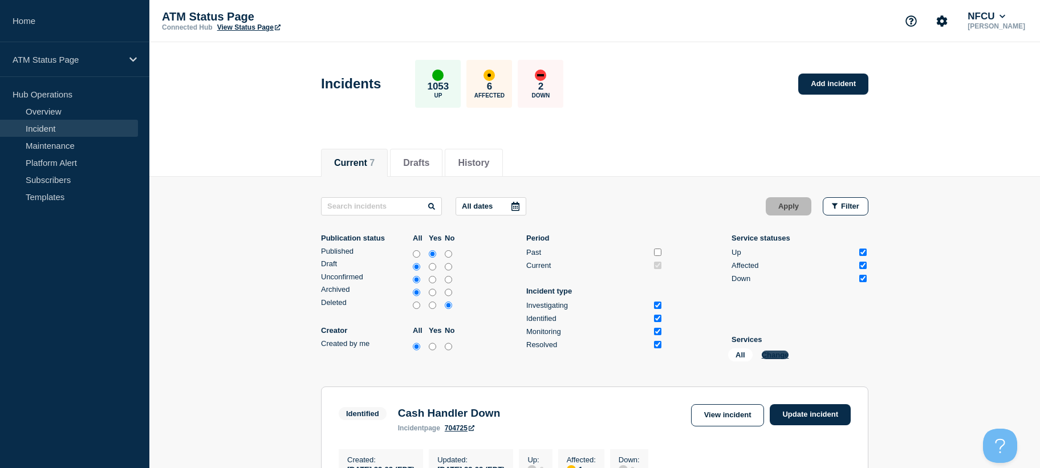
click at [777, 355] on button "Change" at bounding box center [775, 355] width 27 height 9
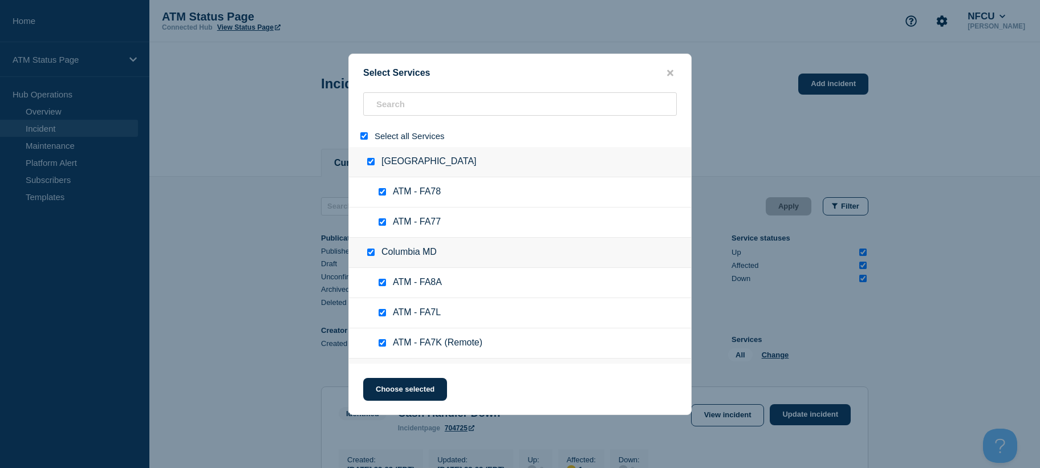
click at [364, 139] on input "select all" at bounding box center [363, 135] width 7 height 7
click at [390, 107] on input "search" at bounding box center [520, 103] width 314 height 23
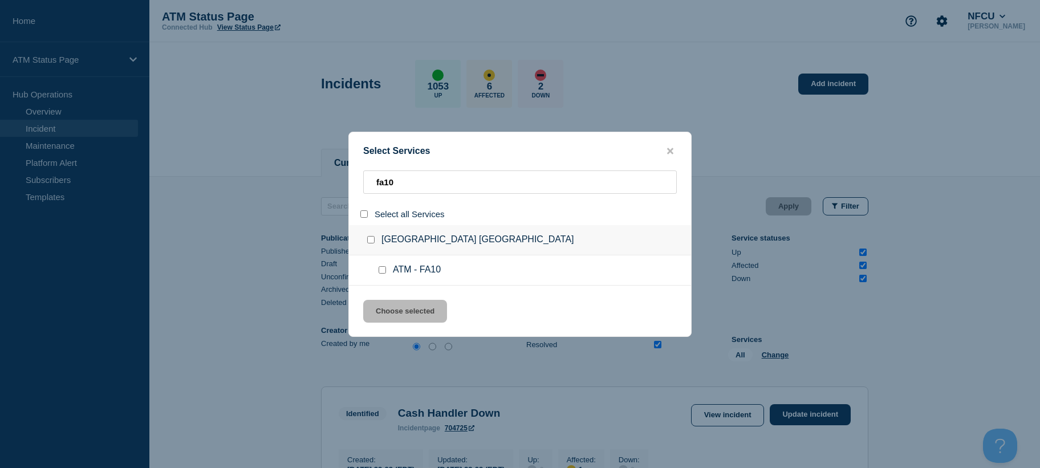
click at [367, 238] on div at bounding box center [373, 239] width 17 height 11
click at [372, 240] on input "group: Ontario CA" at bounding box center [370, 239] width 7 height 7
click at [391, 299] on div "Select Services fa10 Select all Services [GEOGRAPHIC_DATA] [GEOGRAPHIC_DATA] AT…" at bounding box center [519, 234] width 343 height 205
click at [391, 305] on button "Choose selected" at bounding box center [405, 311] width 84 height 23
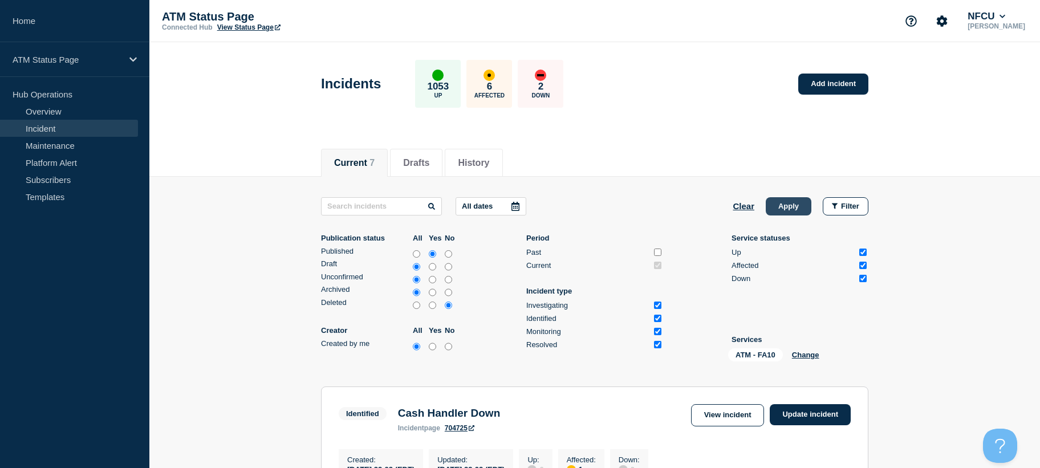
click at [780, 213] on button "Apply" at bounding box center [789, 206] width 46 height 18
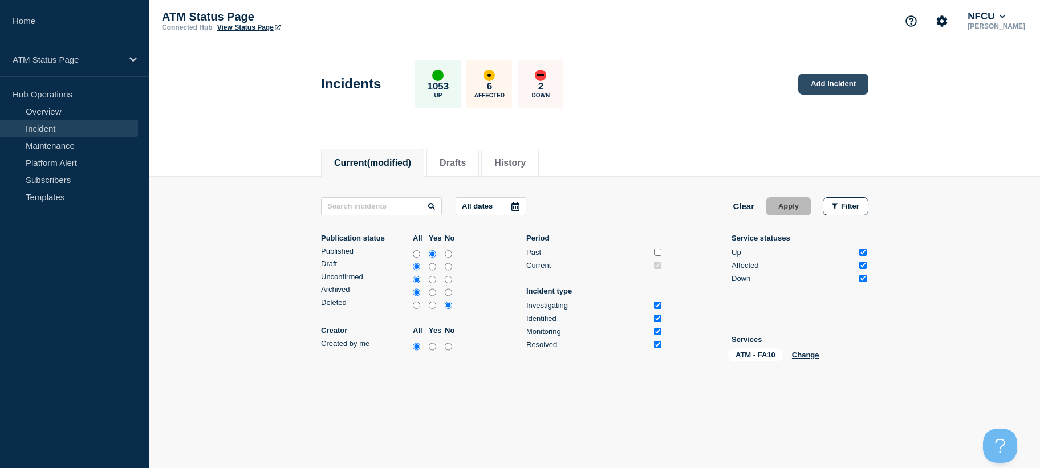
click at [842, 92] on link "Add incident" at bounding box center [833, 84] width 70 height 21
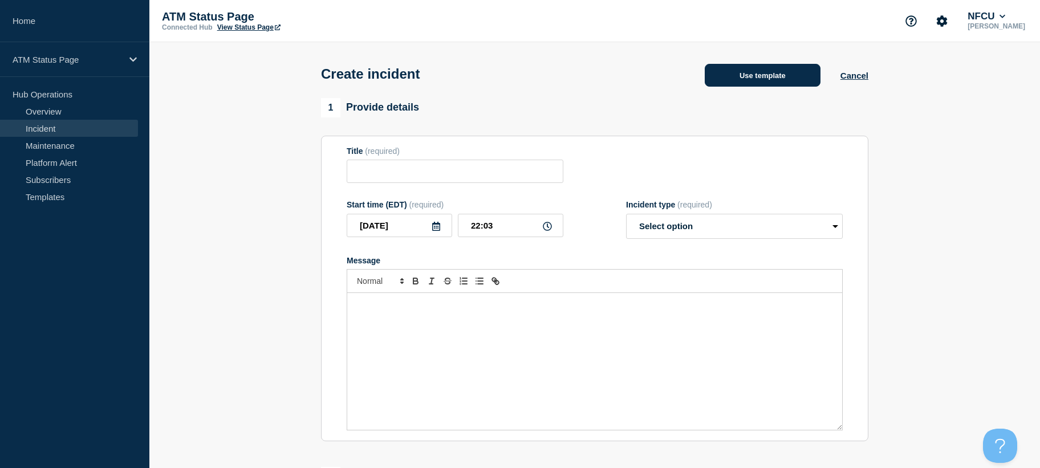
click at [783, 83] on button "Use template" at bounding box center [763, 75] width 116 height 23
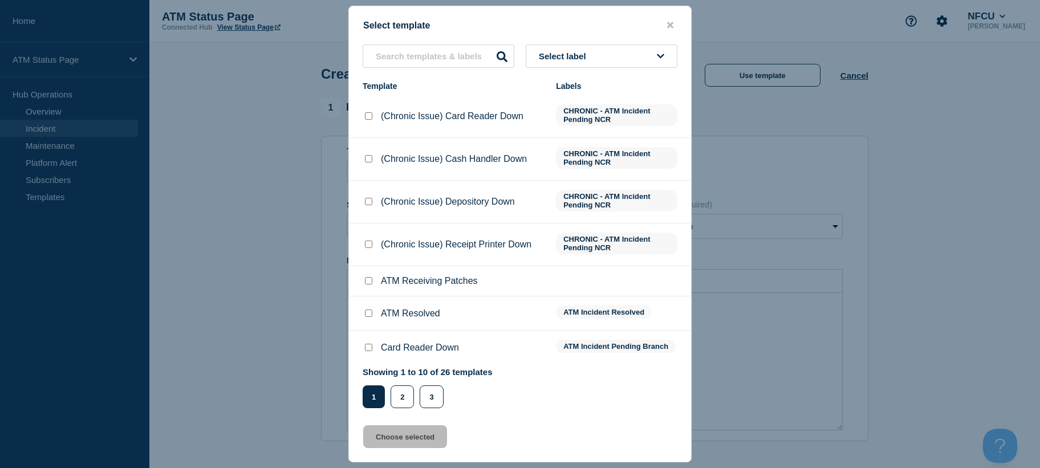
click at [639, 48] on button "Select label" at bounding box center [602, 55] width 152 height 23
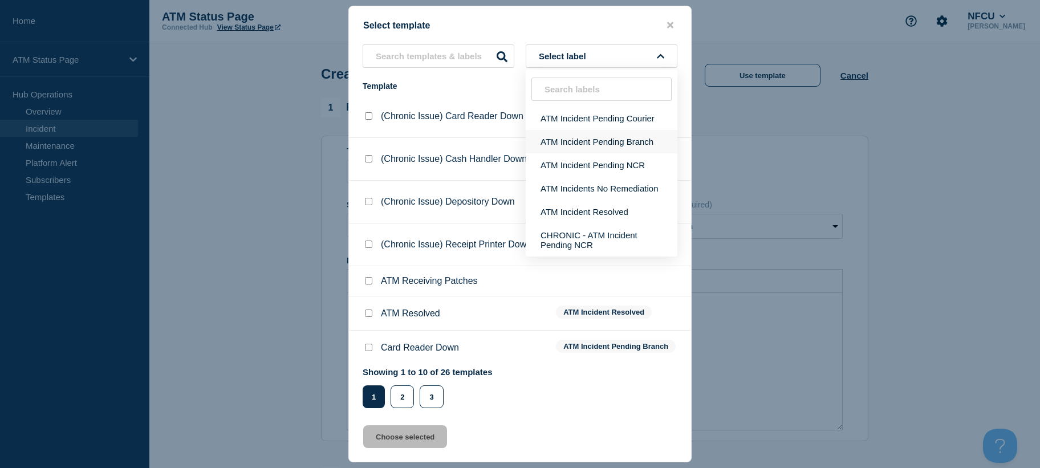
click at [629, 140] on button "ATM Incident Pending Branch" at bounding box center [602, 141] width 152 height 23
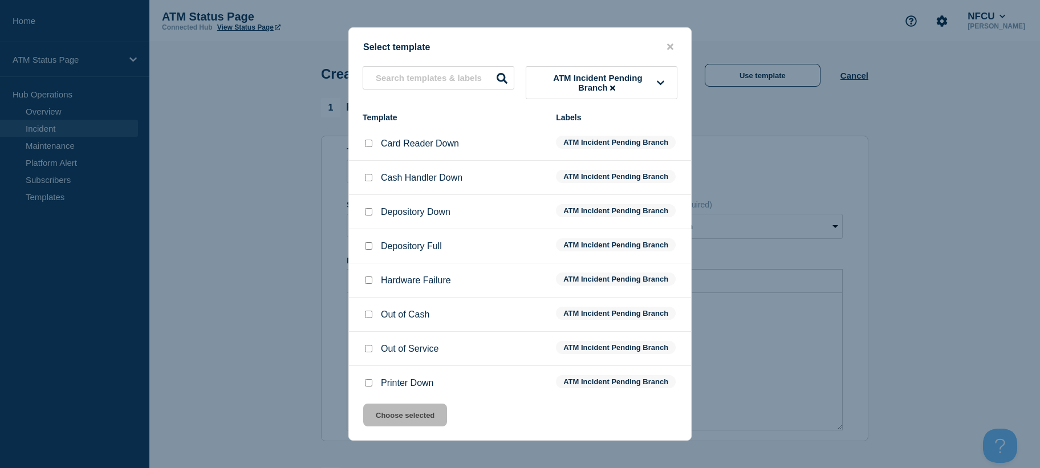
click at [368, 212] on input "Depository Down checkbox" at bounding box center [368, 211] width 7 height 7
click at [395, 415] on button "Choose selected" at bounding box center [405, 415] width 84 height 23
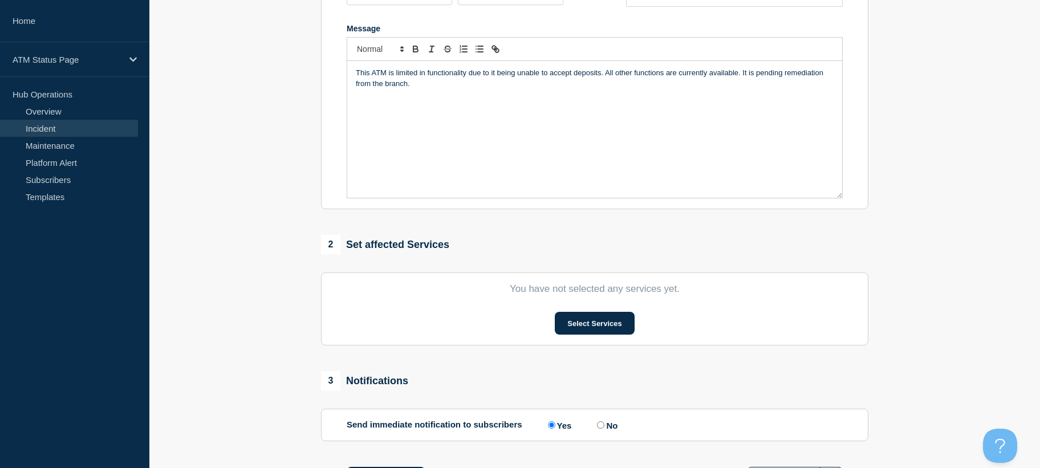
scroll to position [331, 0]
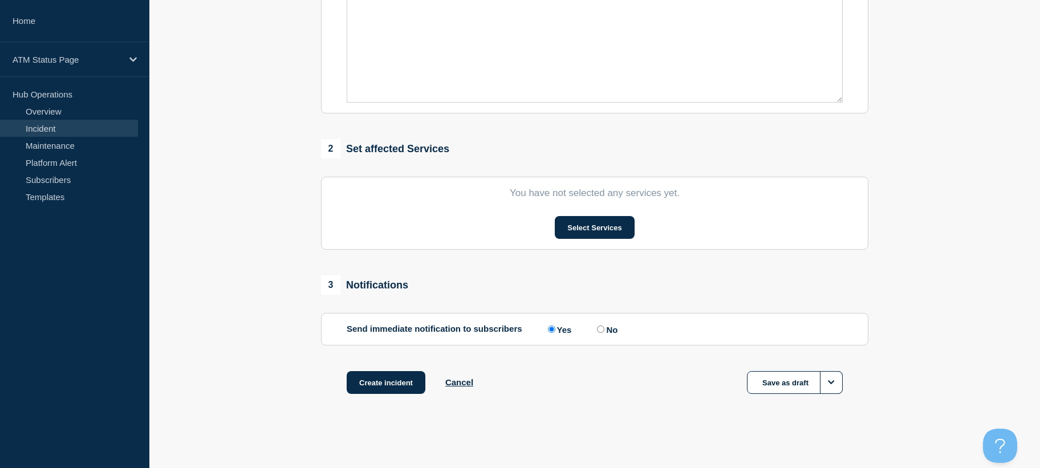
drag, startPoint x: 301, startPoint y: 234, endPoint x: 330, endPoint y: 372, distance: 141.1
click at [570, 236] on button "Select Services" at bounding box center [594, 227] width 79 height 23
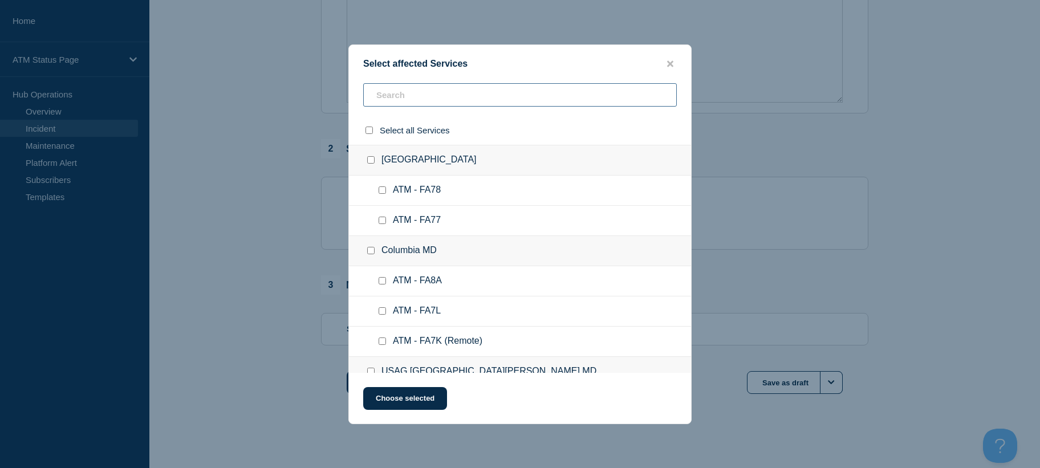
click at [518, 96] on input "text" at bounding box center [520, 94] width 314 height 23
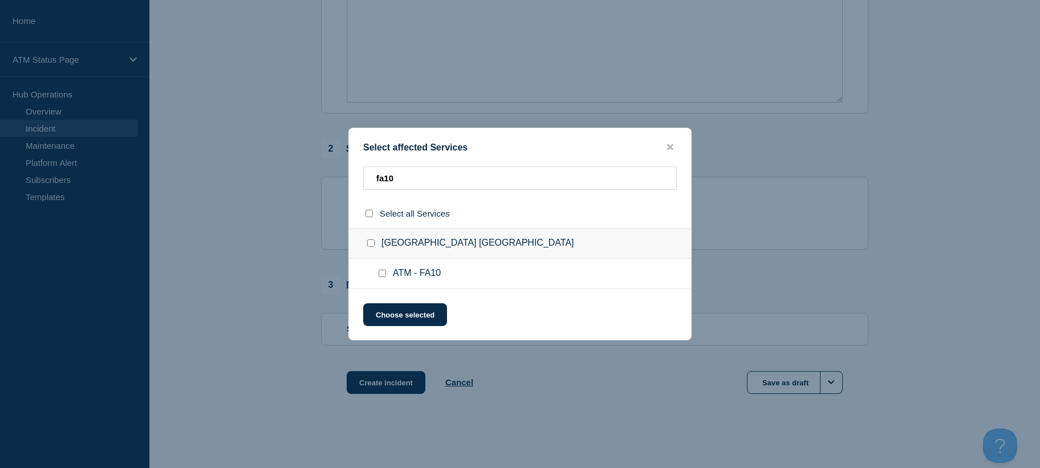
click at [383, 275] on input "ATM - FA10 checkbox" at bounding box center [382, 273] width 7 height 7
click at [390, 312] on button "Choose selected" at bounding box center [405, 314] width 84 height 23
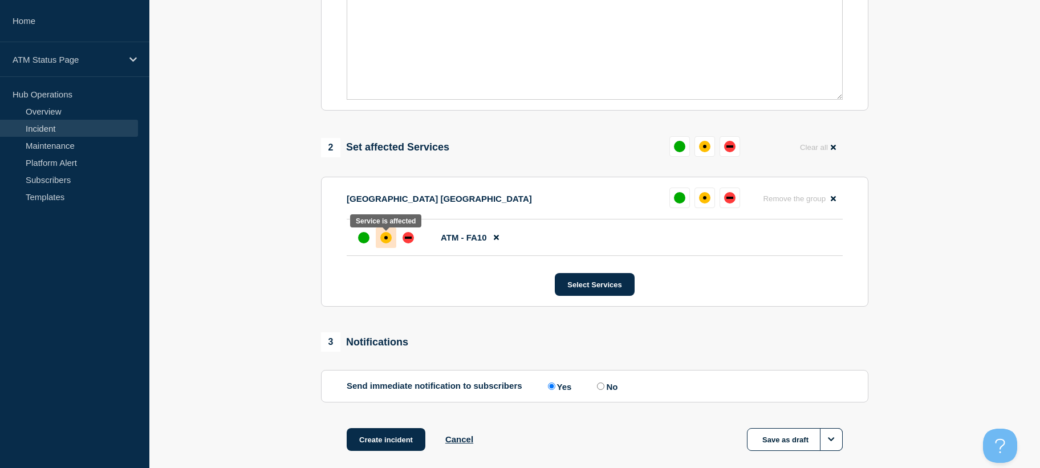
click at [390, 235] on div at bounding box center [386, 238] width 21 height 21
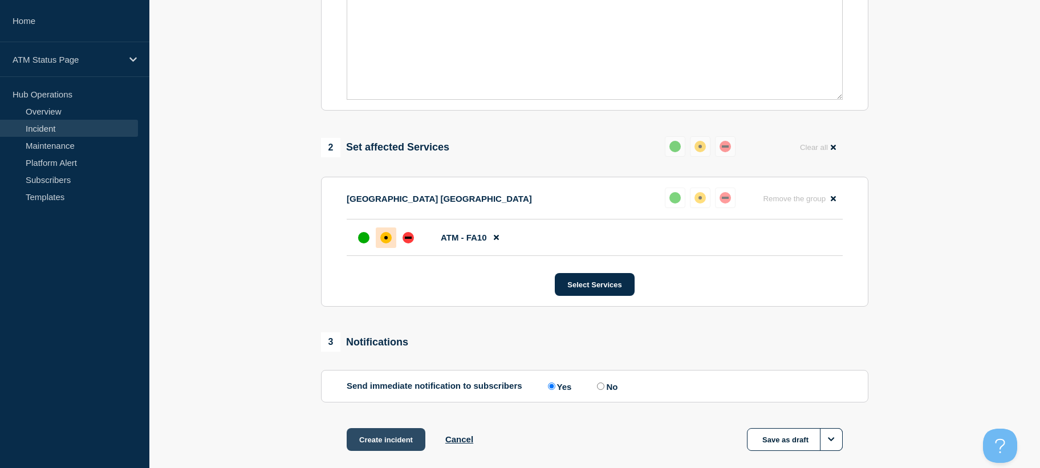
click at [392, 444] on button "Create incident" at bounding box center [386, 439] width 79 height 23
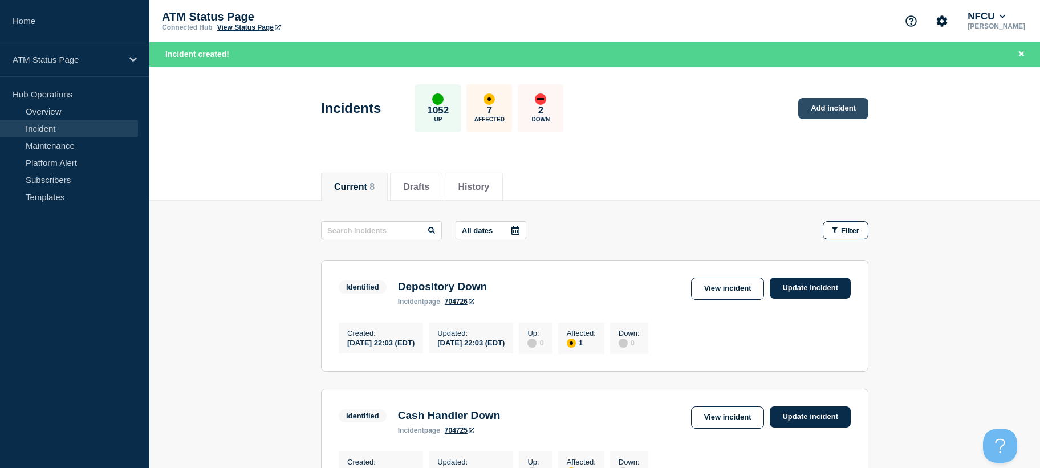
click at [846, 115] on link "Add incident" at bounding box center [833, 108] width 70 height 21
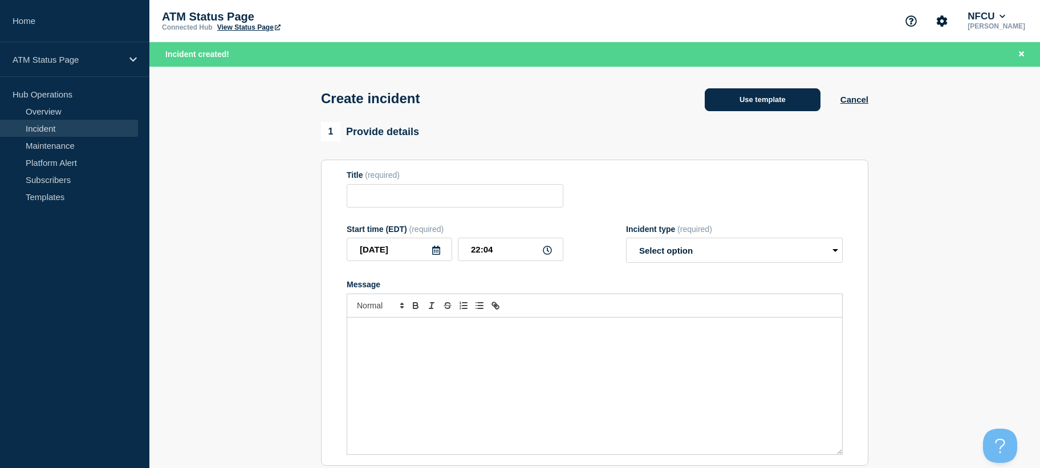
click at [797, 103] on button "Use template" at bounding box center [763, 99] width 116 height 23
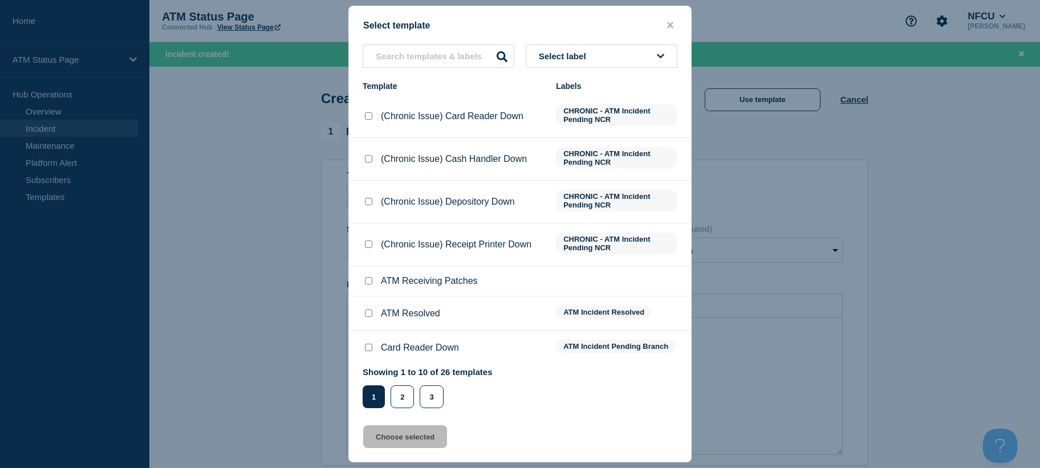
click at [561, 56] on span "Select label" at bounding box center [565, 56] width 52 height 10
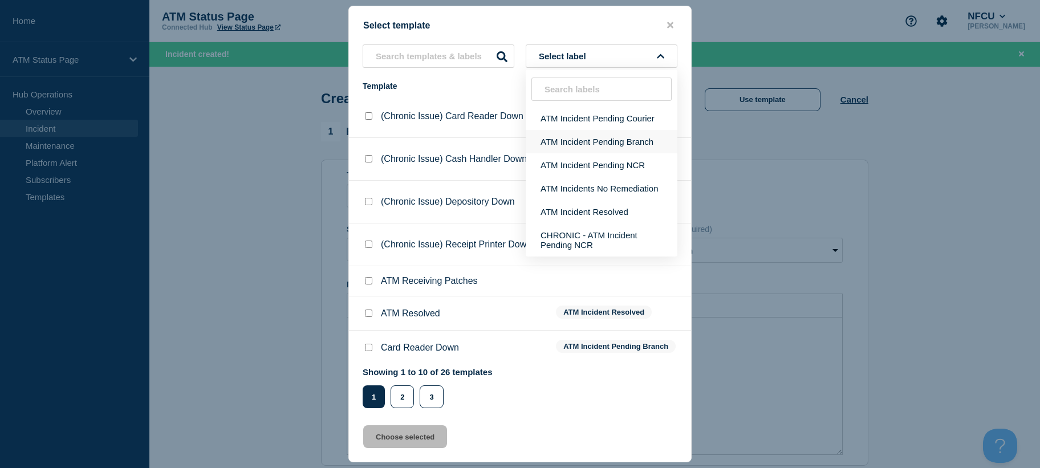
click at [593, 145] on button "ATM Incident Pending Branch" at bounding box center [602, 141] width 152 height 23
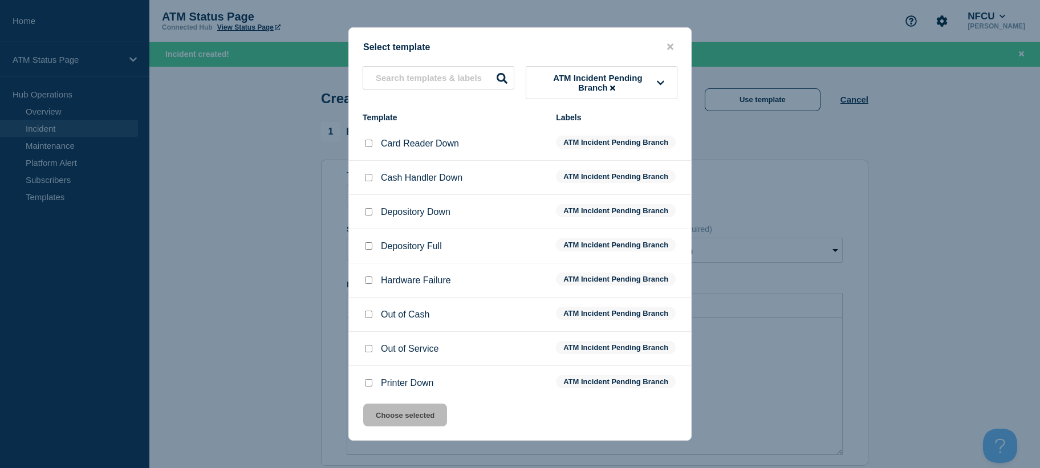
click at [368, 212] on input "Depository Down checkbox" at bounding box center [368, 211] width 7 height 7
click at [399, 414] on button "Choose selected" at bounding box center [405, 415] width 84 height 23
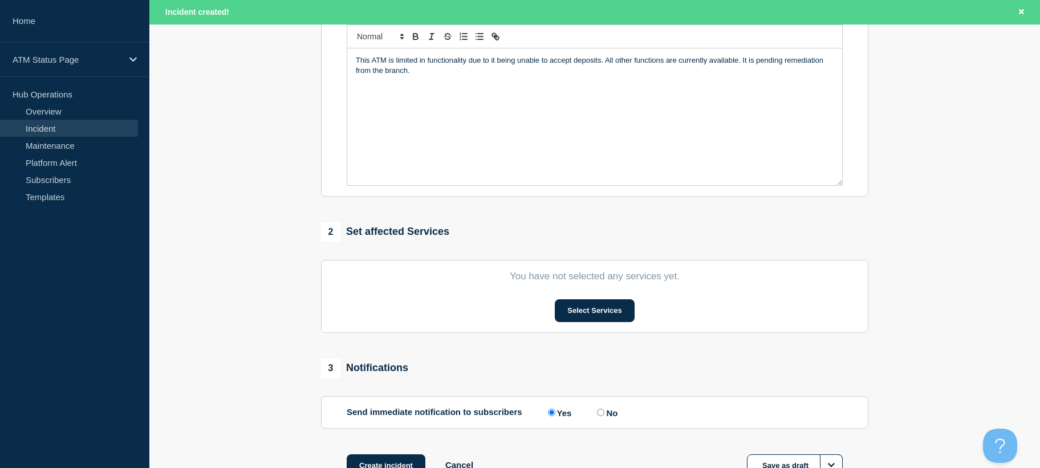
scroll to position [355, 0]
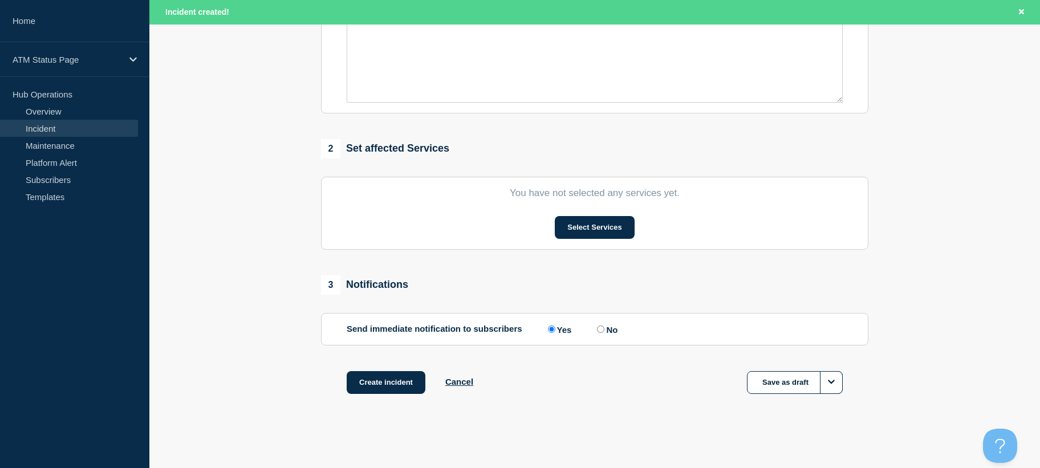
drag, startPoint x: 305, startPoint y: 194, endPoint x: 519, endPoint y: 271, distance: 227.7
click at [591, 227] on button "Select Services" at bounding box center [594, 227] width 79 height 23
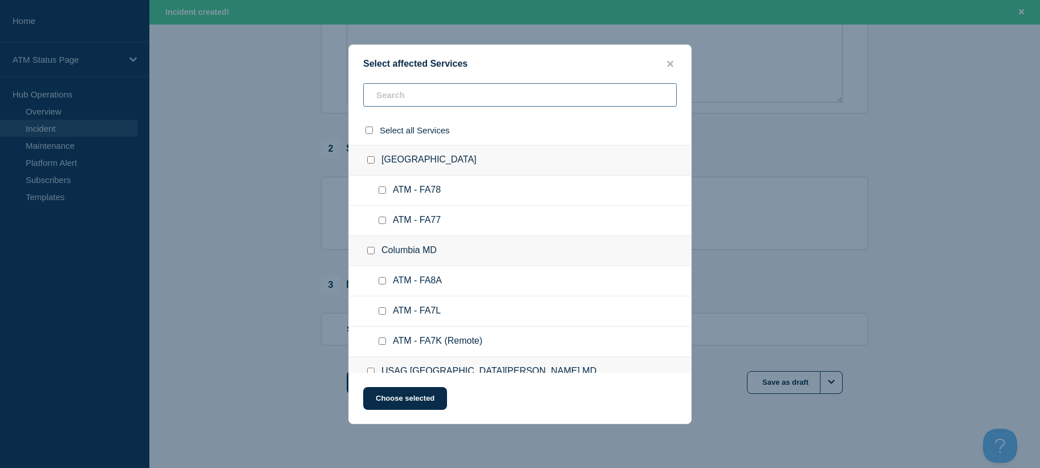
click at [459, 99] on input "text" at bounding box center [520, 94] width 314 height 23
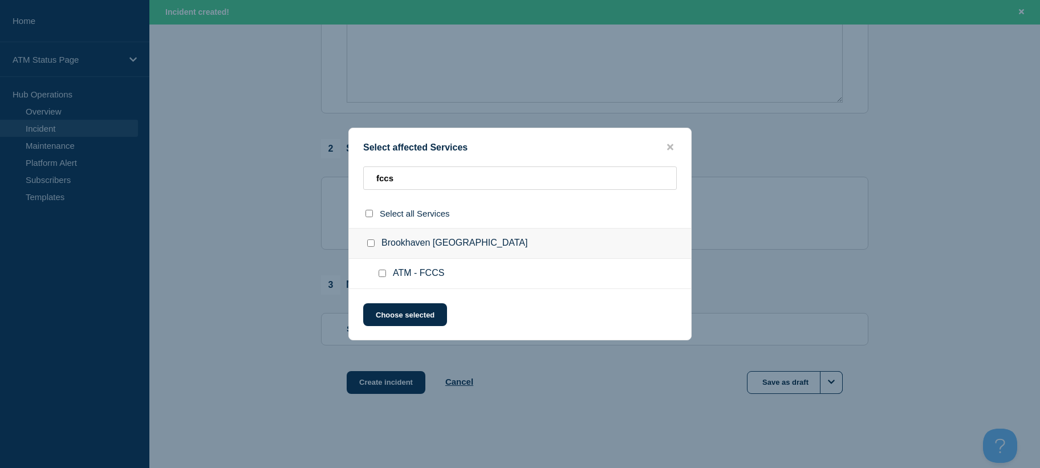
click at [379, 275] on input "ATM - FCCS checkbox" at bounding box center [382, 273] width 7 height 7
click at [395, 312] on button "Choose selected" at bounding box center [405, 314] width 84 height 23
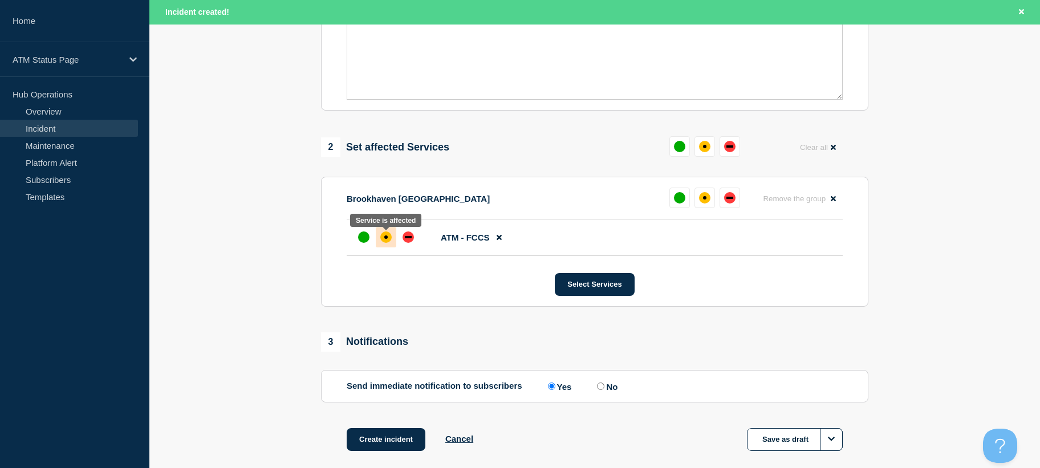
click at [378, 235] on div at bounding box center [386, 237] width 21 height 21
click at [406, 441] on button "Create incident" at bounding box center [386, 439] width 79 height 23
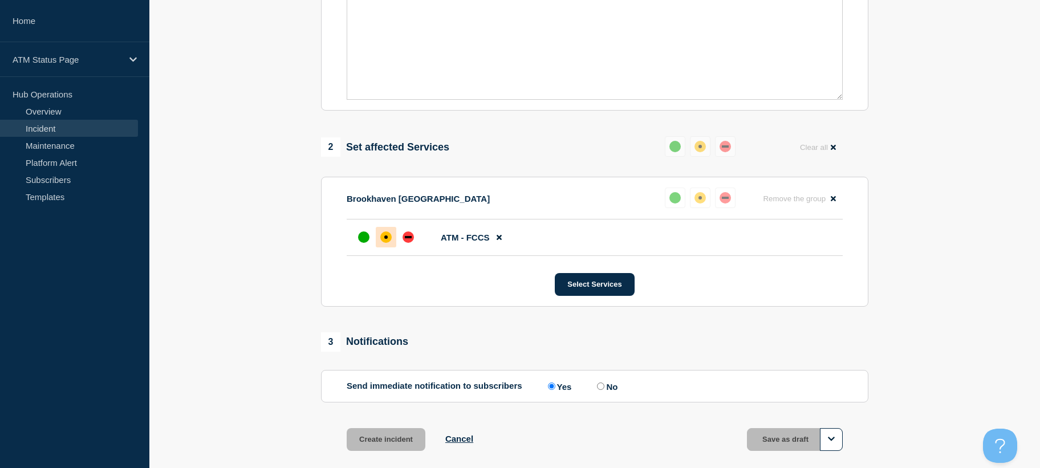
scroll to position [331, 0]
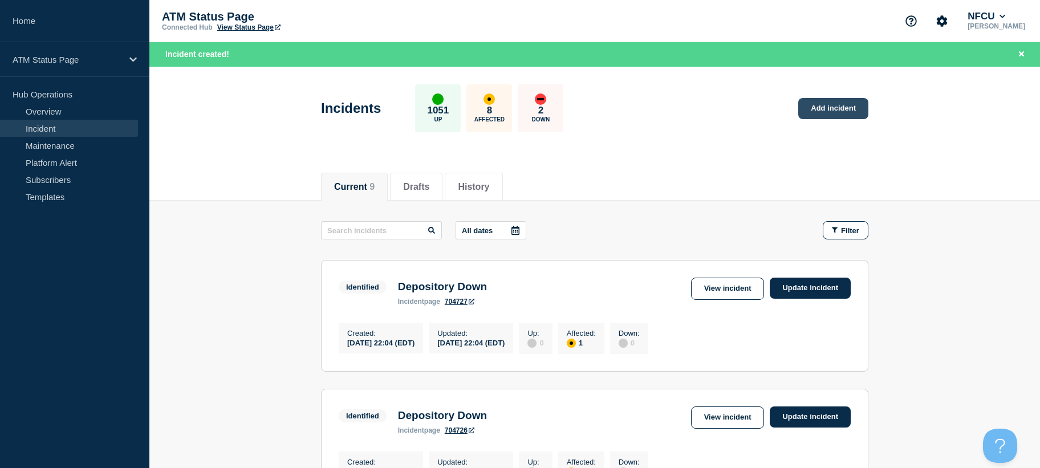
click at [845, 111] on link "Add incident" at bounding box center [833, 108] width 70 height 21
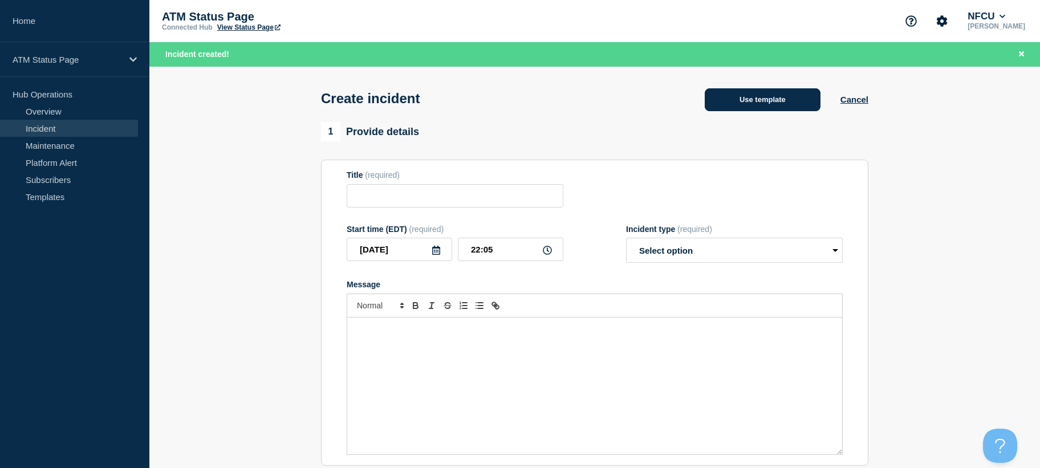
click at [788, 100] on button "Use template" at bounding box center [763, 99] width 116 height 23
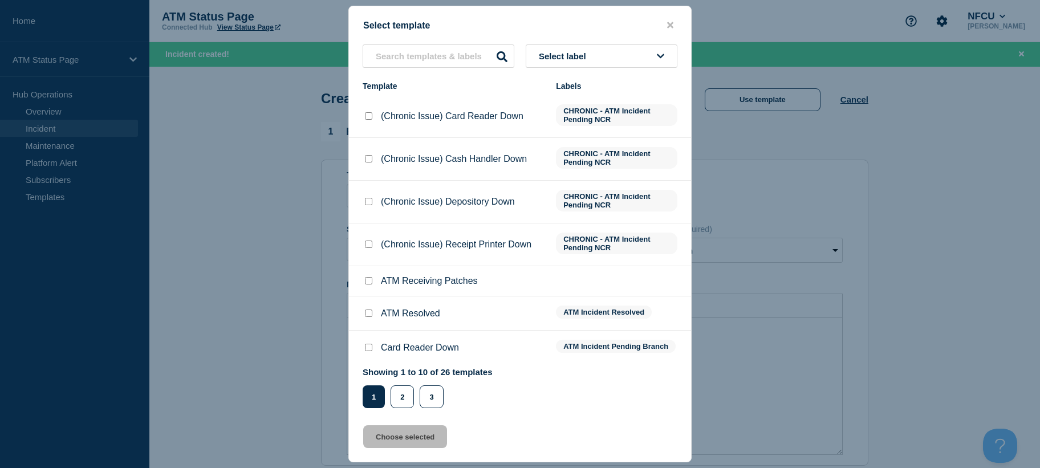
click at [588, 48] on button "Select label" at bounding box center [602, 55] width 152 height 23
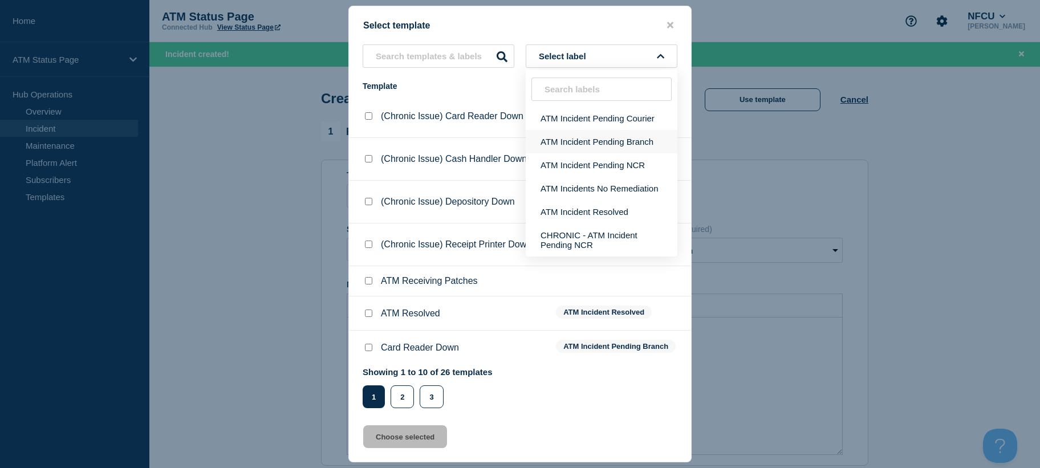
click at [591, 133] on button "ATM Incident Pending Branch" at bounding box center [602, 141] width 152 height 23
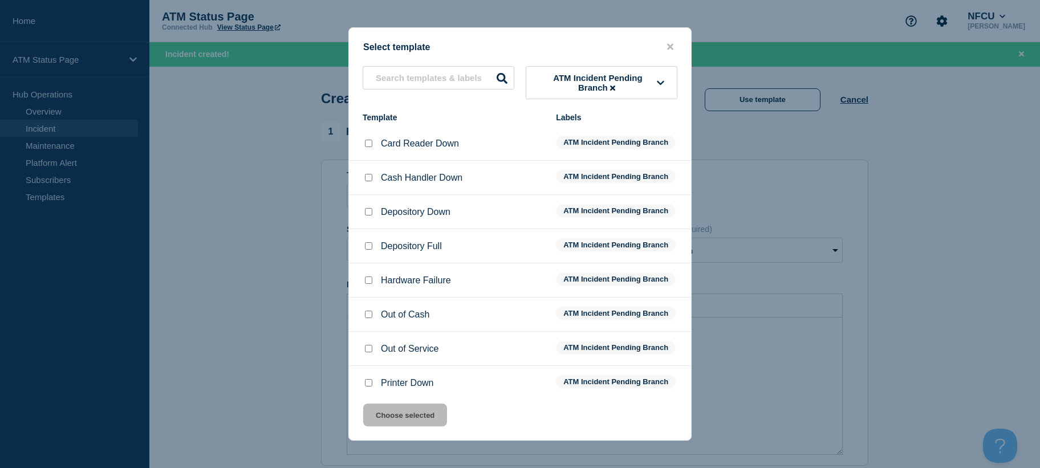
click at [369, 214] on input "Depository Down checkbox" at bounding box center [368, 211] width 7 height 7
click at [396, 416] on button "Choose selected" at bounding box center [405, 415] width 84 height 23
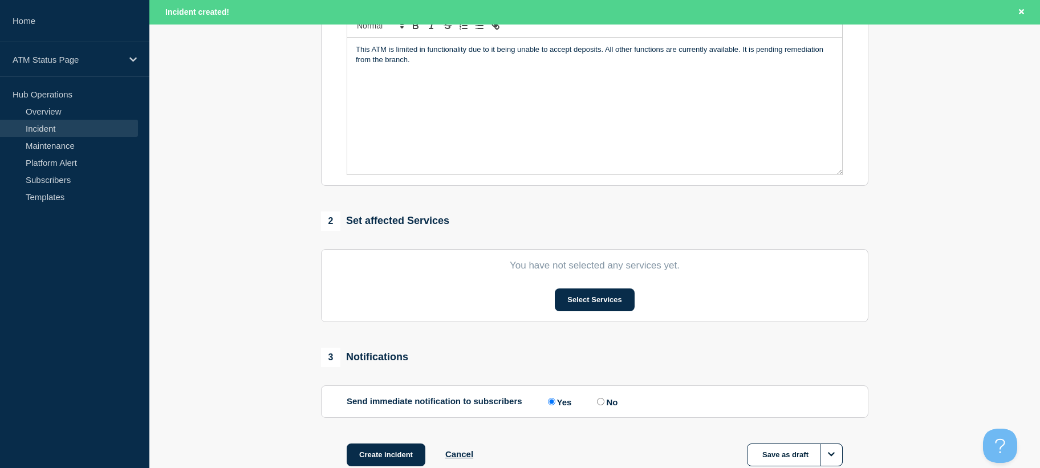
drag, startPoint x: 235, startPoint y: 213, endPoint x: 587, endPoint y: 256, distance: 354.5
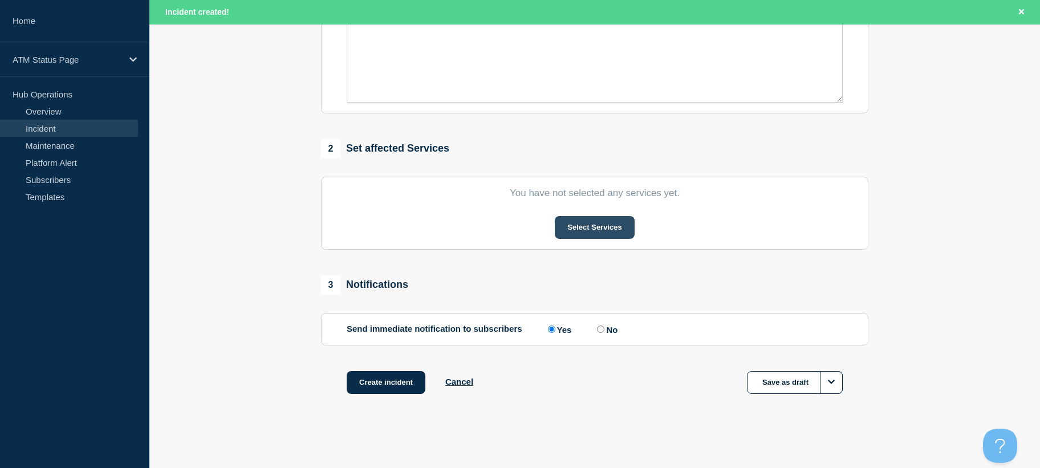
click at [607, 230] on button "Select Services" at bounding box center [594, 227] width 79 height 23
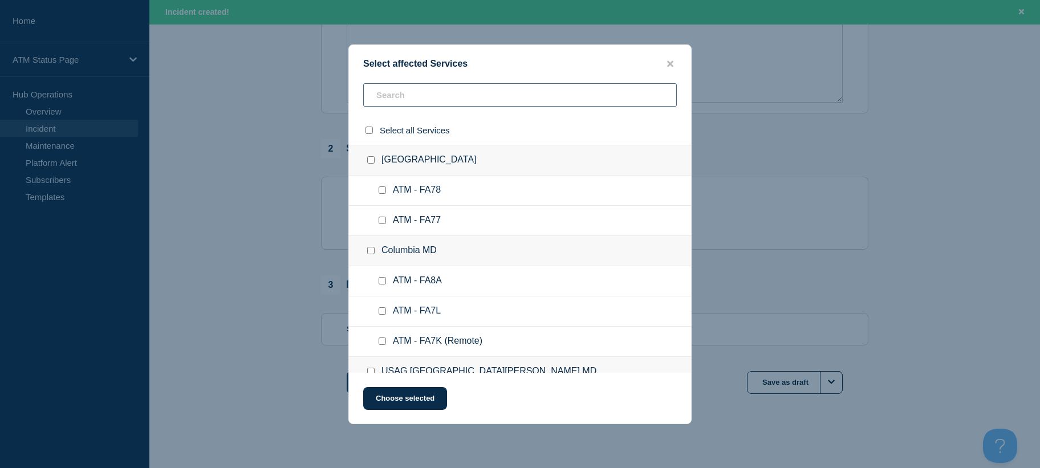
click at [476, 89] on input "text" at bounding box center [520, 94] width 314 height 23
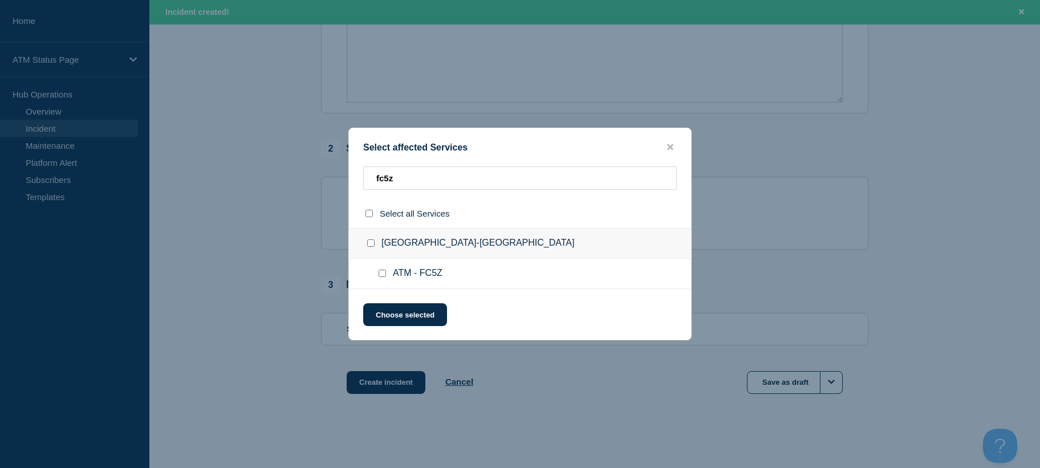
click at [383, 274] on input "ATM - FC5Z checkbox" at bounding box center [382, 273] width 7 height 7
click at [395, 316] on button "Choose selected" at bounding box center [405, 314] width 84 height 23
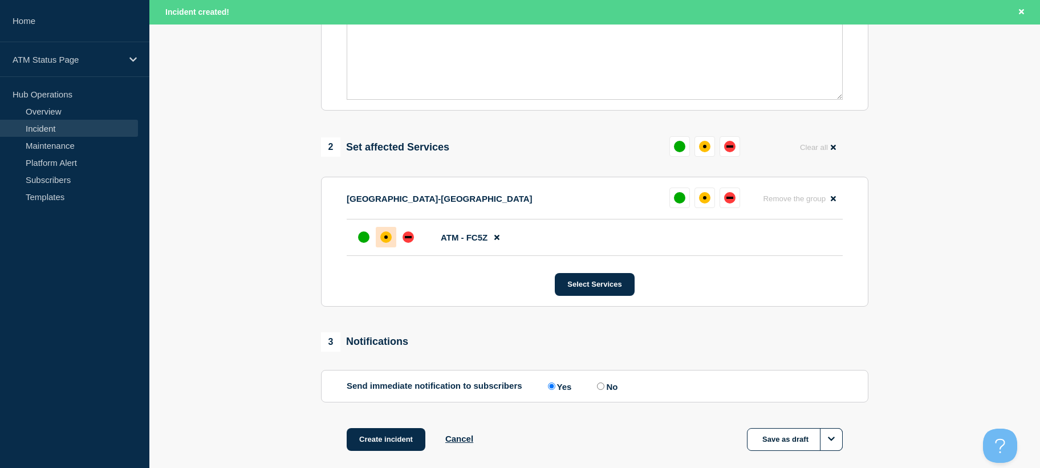
click at [386, 239] on div "affected" at bounding box center [385, 237] width 3 height 3
click at [402, 435] on button "Create incident" at bounding box center [386, 439] width 79 height 23
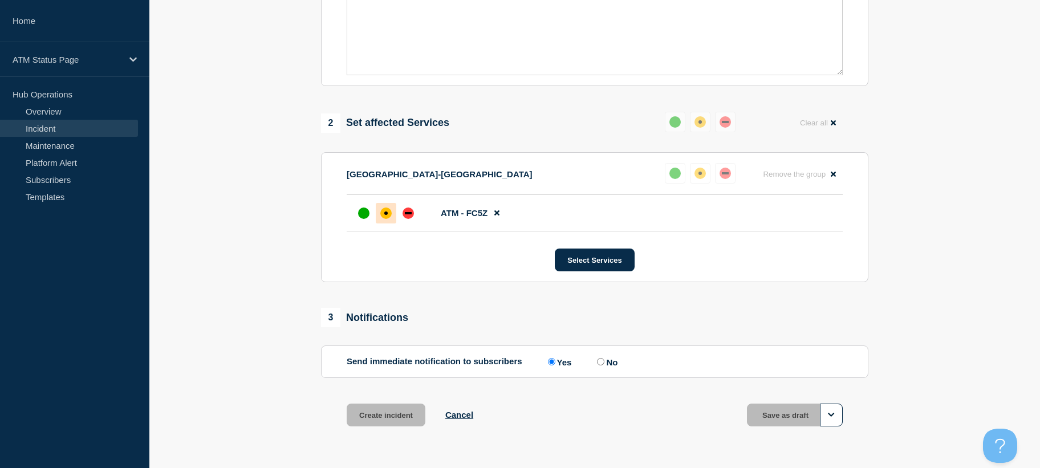
scroll to position [331, 0]
